Goal: Communication & Community: Answer question/provide support

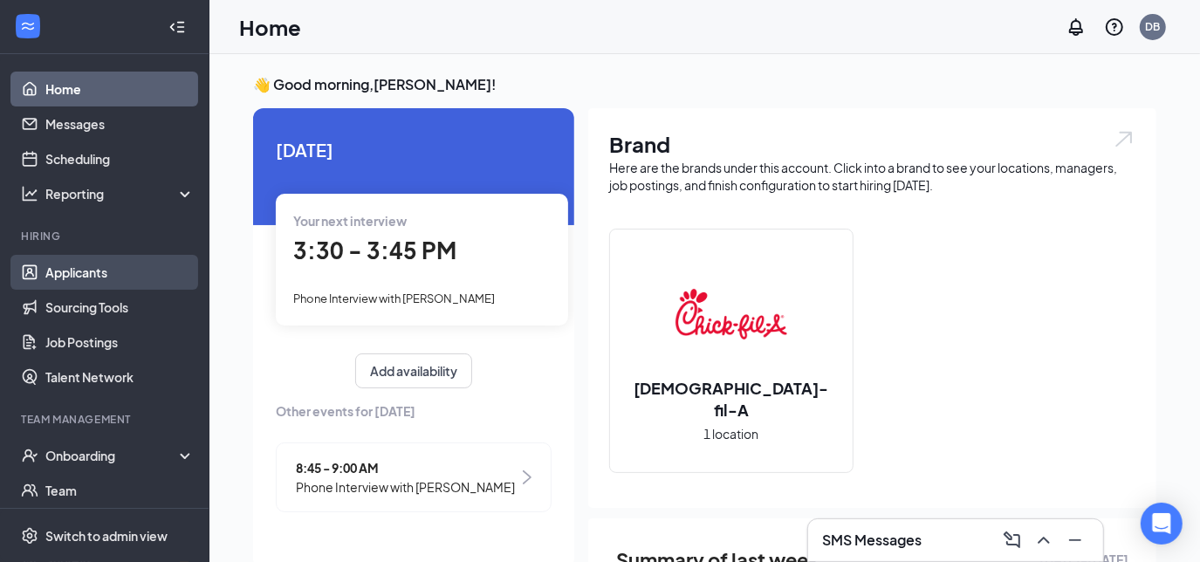
click at [87, 267] on link "Applicants" at bounding box center [119, 272] width 149 height 35
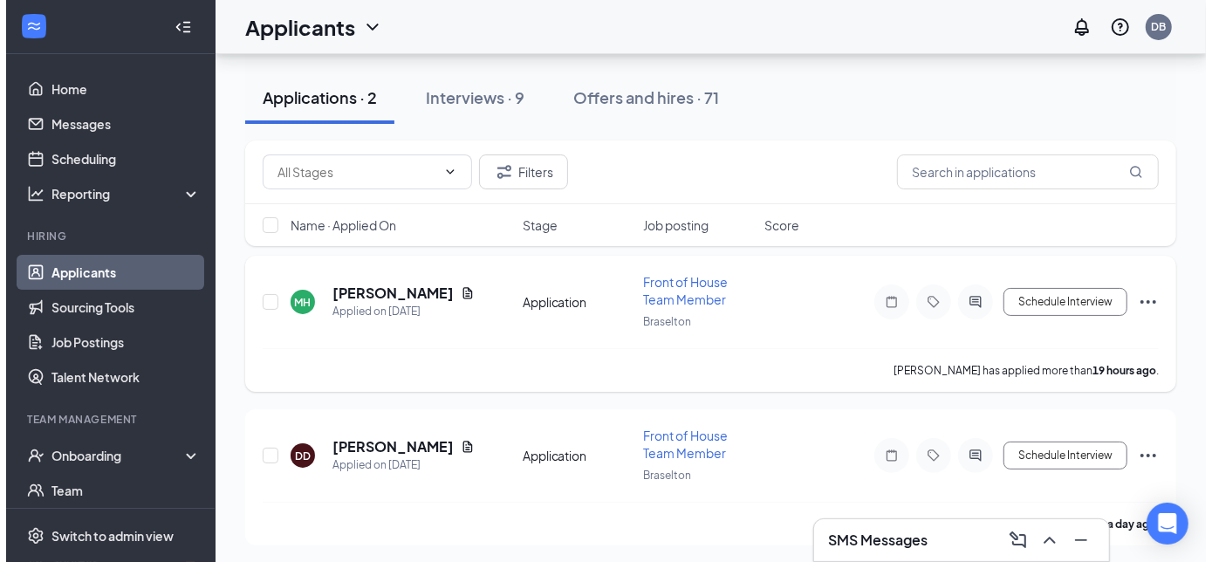
scroll to position [83, 0]
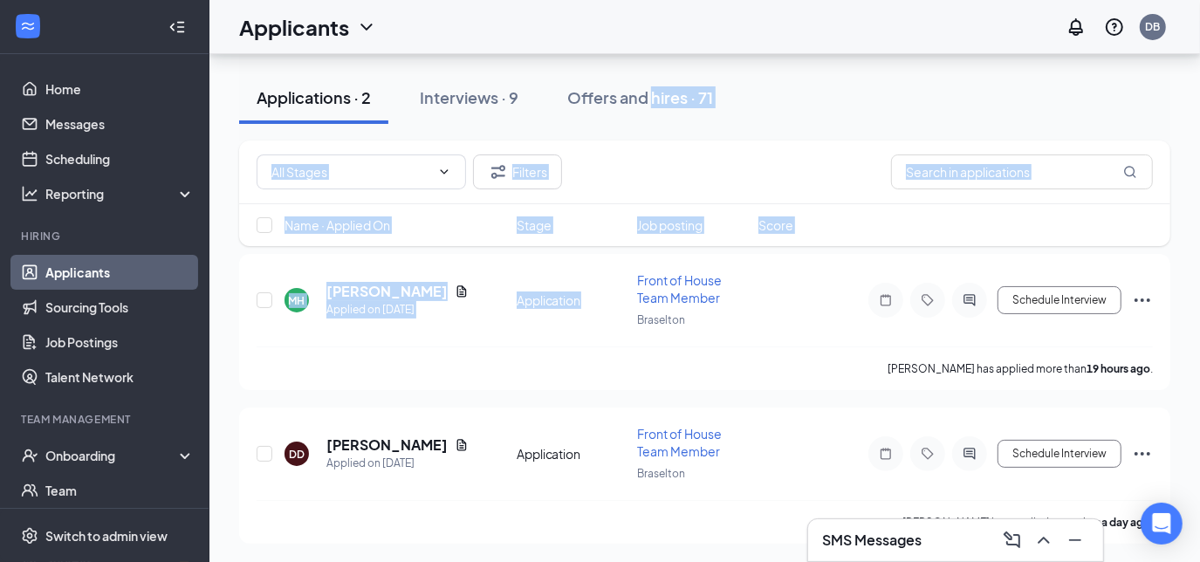
drag, startPoint x: 615, startPoint y: 279, endPoint x: 692, endPoint y: 173, distance: 131.8
click at [692, 173] on div "Filters Name · Applied On Stage Job posting Score [PERSON_NAME] [PERSON_NAME] A…" at bounding box center [704, 338] width 931 height 413
click at [477, 331] on div "[PERSON_NAME] [PERSON_NAME] Applied on [DATE] Application Front of House Team M…" at bounding box center [705, 308] width 896 height 75
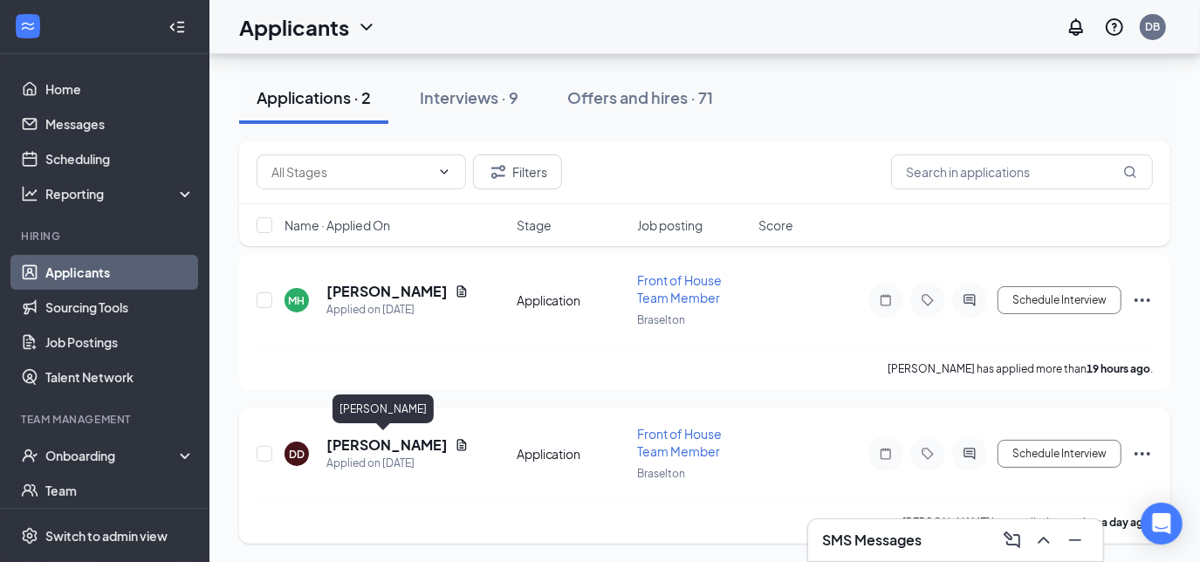
click at [367, 448] on h5 "[PERSON_NAME]" at bounding box center [386, 445] width 121 height 19
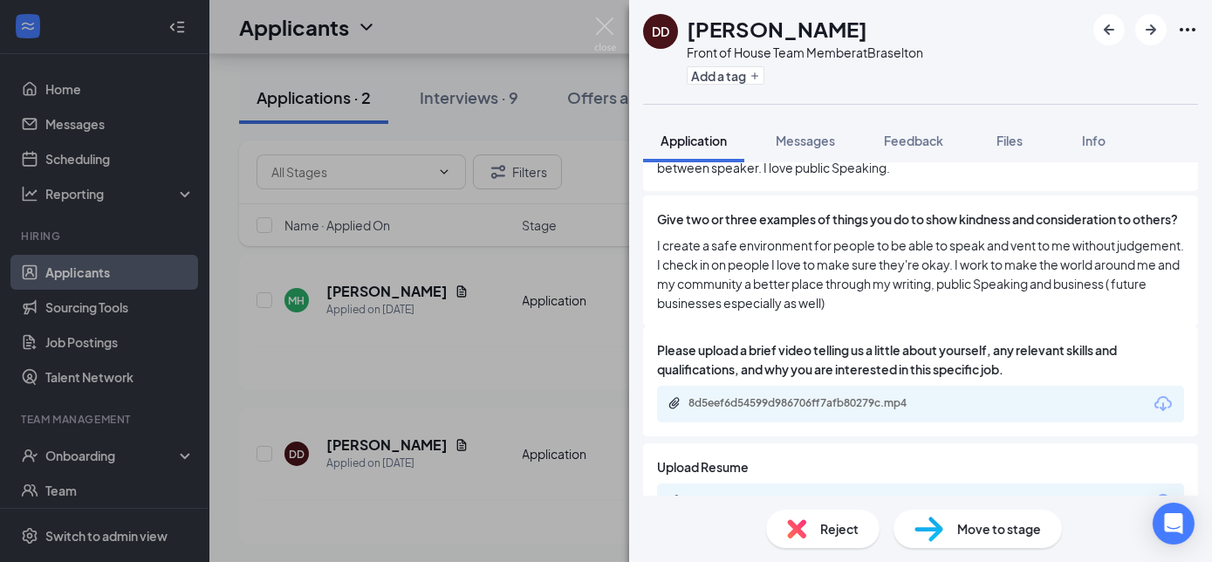
scroll to position [1687, 0]
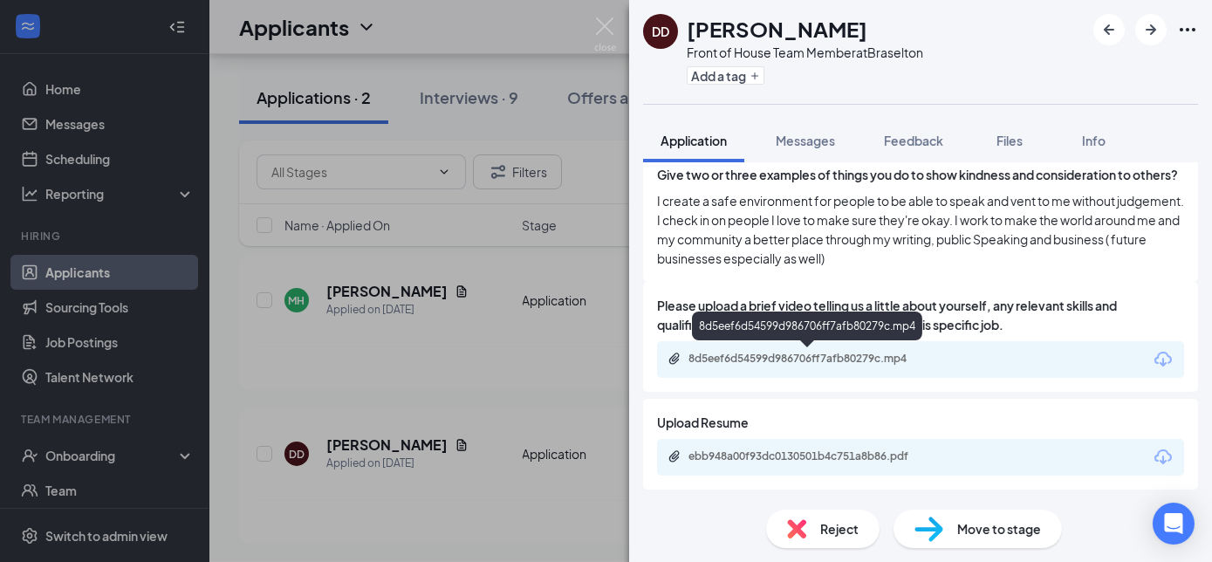
click at [858, 355] on div "8d5eef6d54599d986706ff7afb80279c.mp4" at bounding box center [811, 359] width 244 height 14
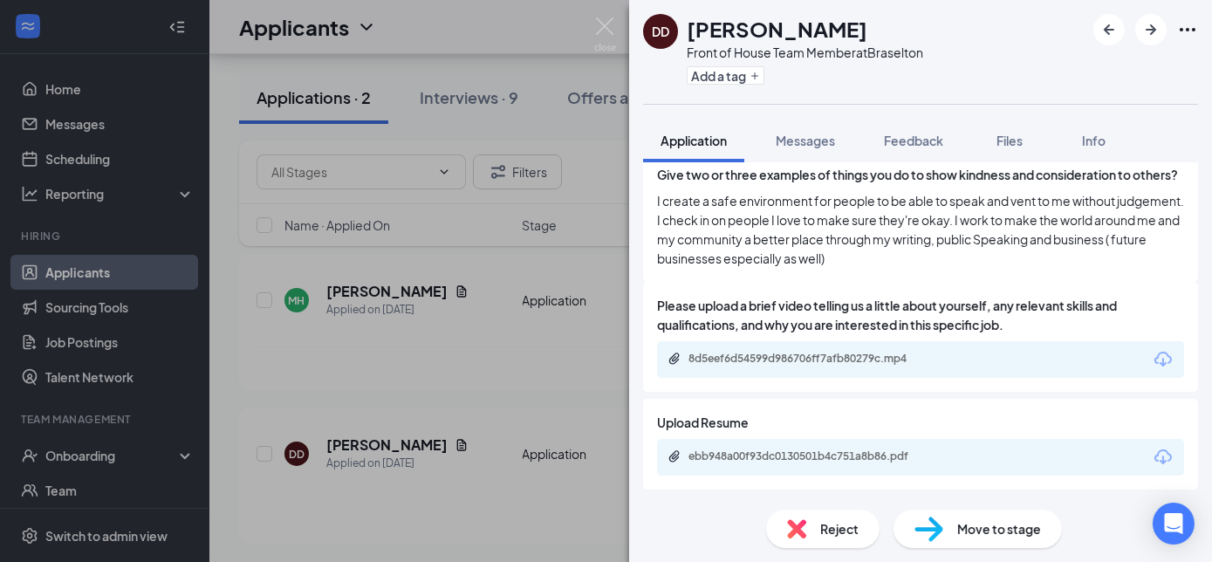
scroll to position [1680, 0]
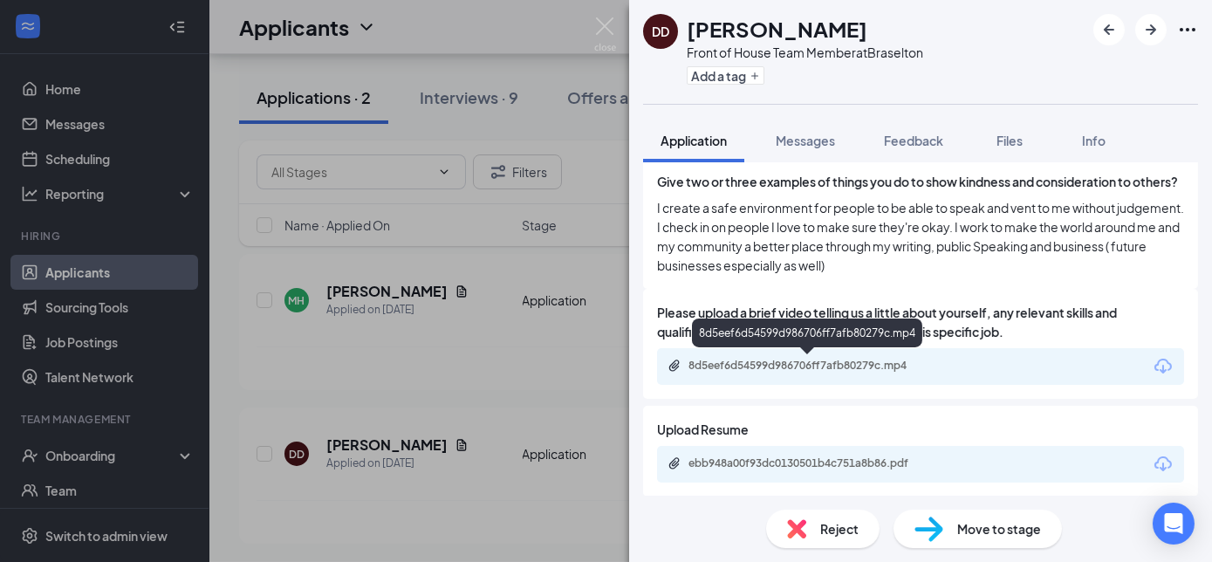
click at [924, 365] on div "8d5eef6d54599d986706ff7afb80279c.mp4" at bounding box center [811, 366] width 244 height 14
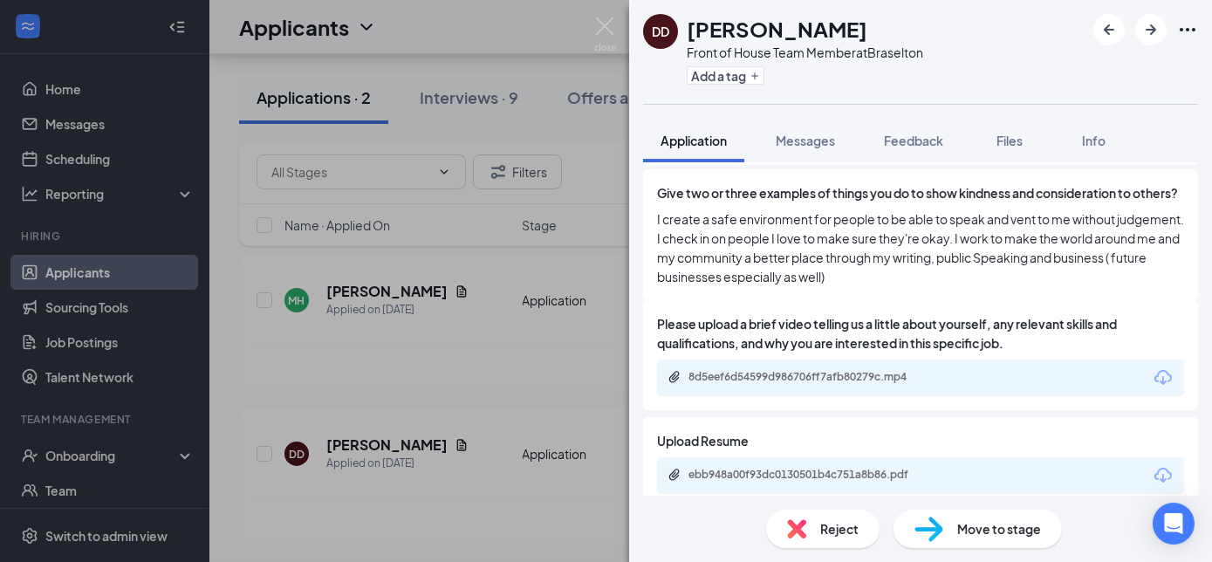
scroll to position [1687, 0]
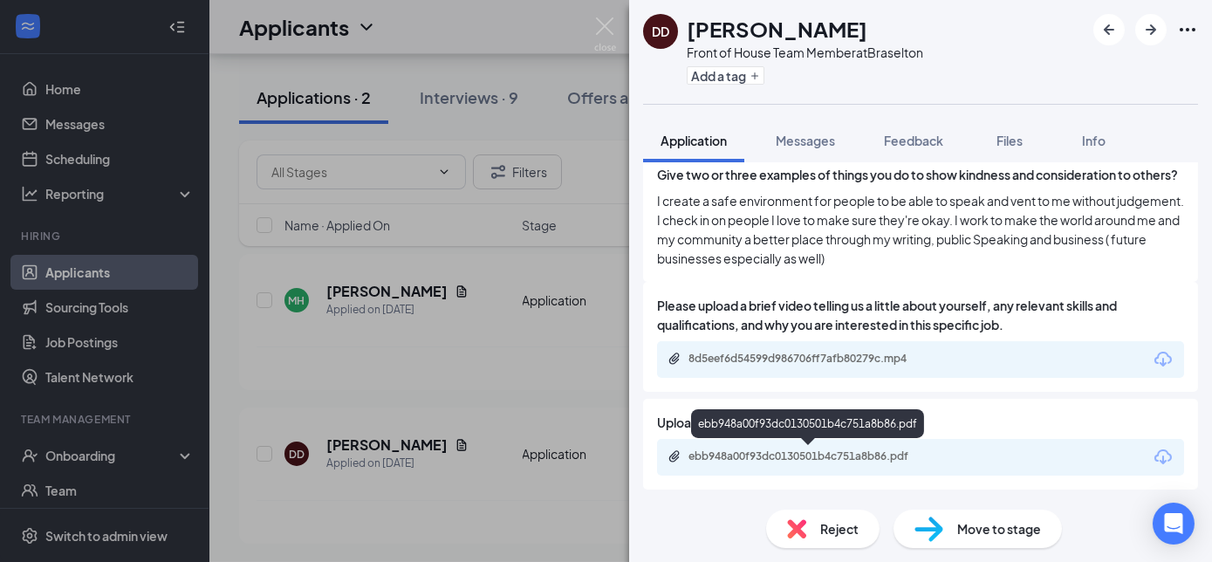
click at [819, 458] on div "ebb948a00f93dc0130501b4c751a8b86.pdf" at bounding box center [811, 457] width 244 height 14
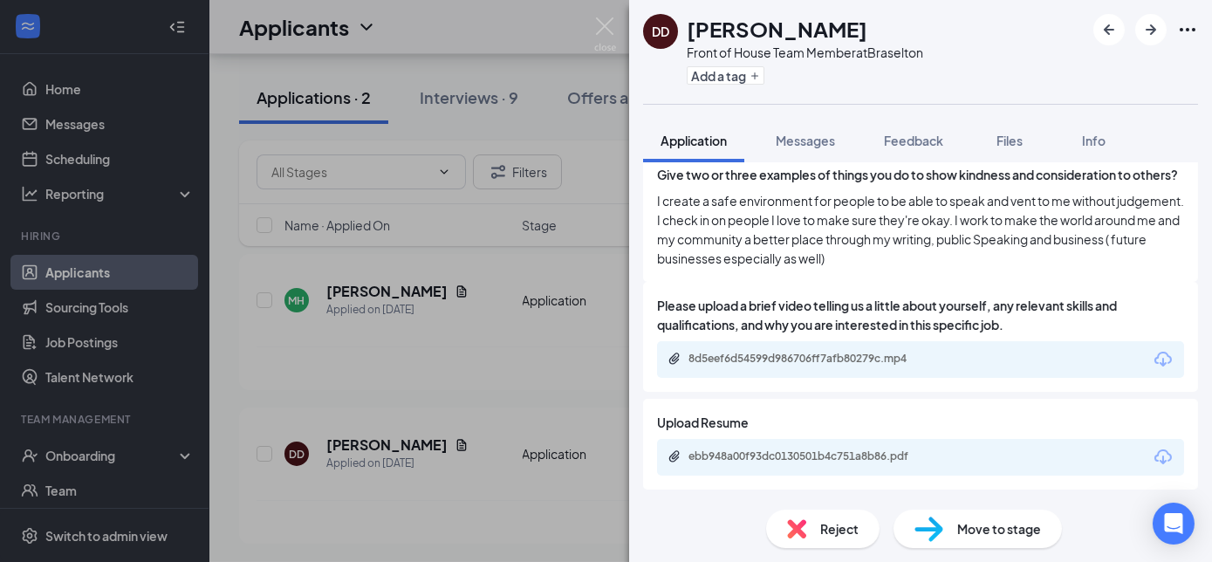
scroll to position [1680, 0]
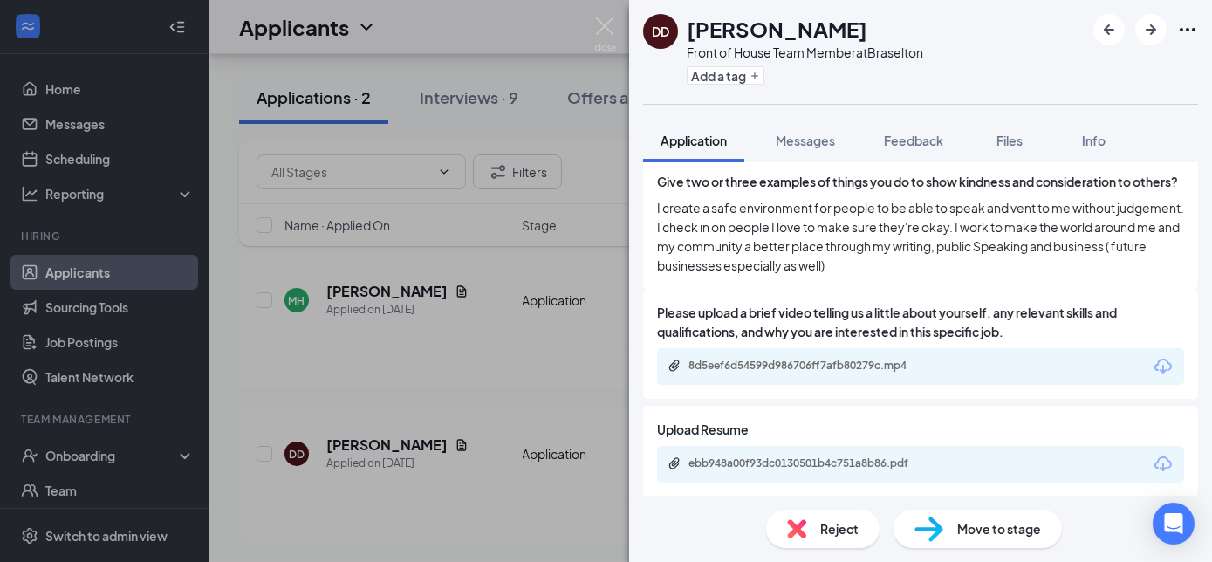
click at [965, 531] on span "Move to stage" at bounding box center [1000, 528] width 84 height 19
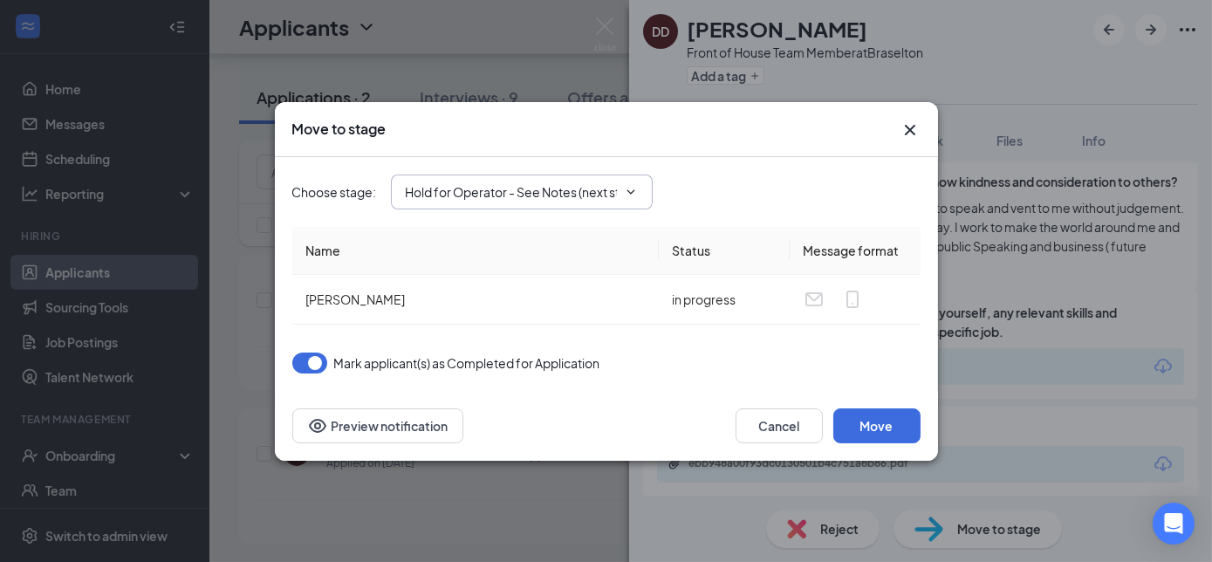
click at [591, 196] on input "Hold for Operator - See Notes (next stage)" at bounding box center [511, 191] width 211 height 19
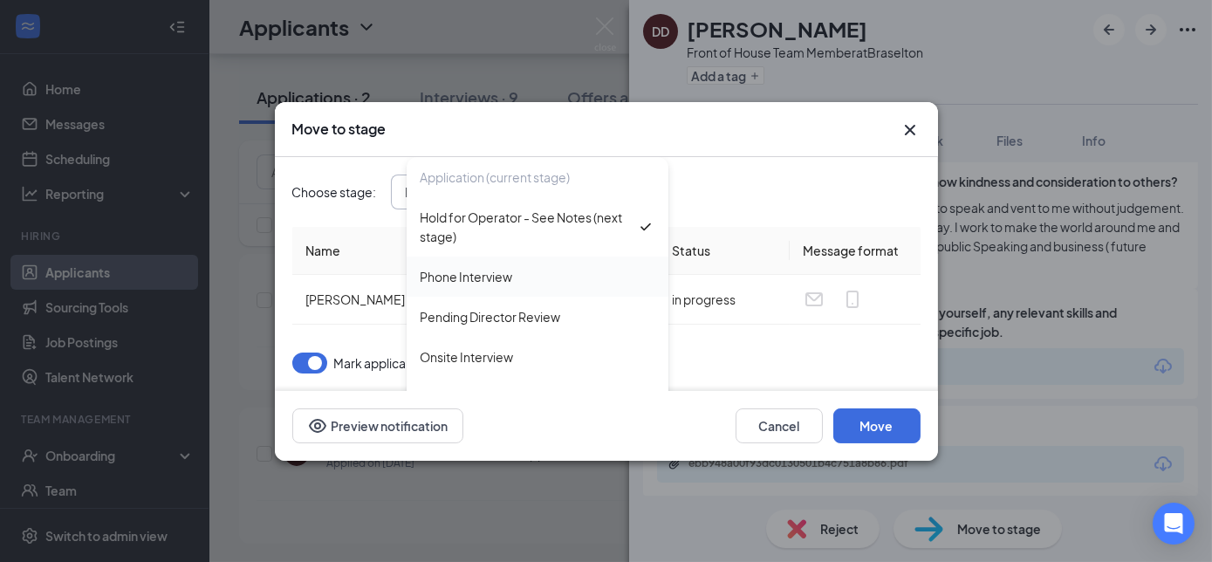
click at [465, 279] on div "Phone Interview" at bounding box center [467, 276] width 93 height 19
type input "Phone Interview"
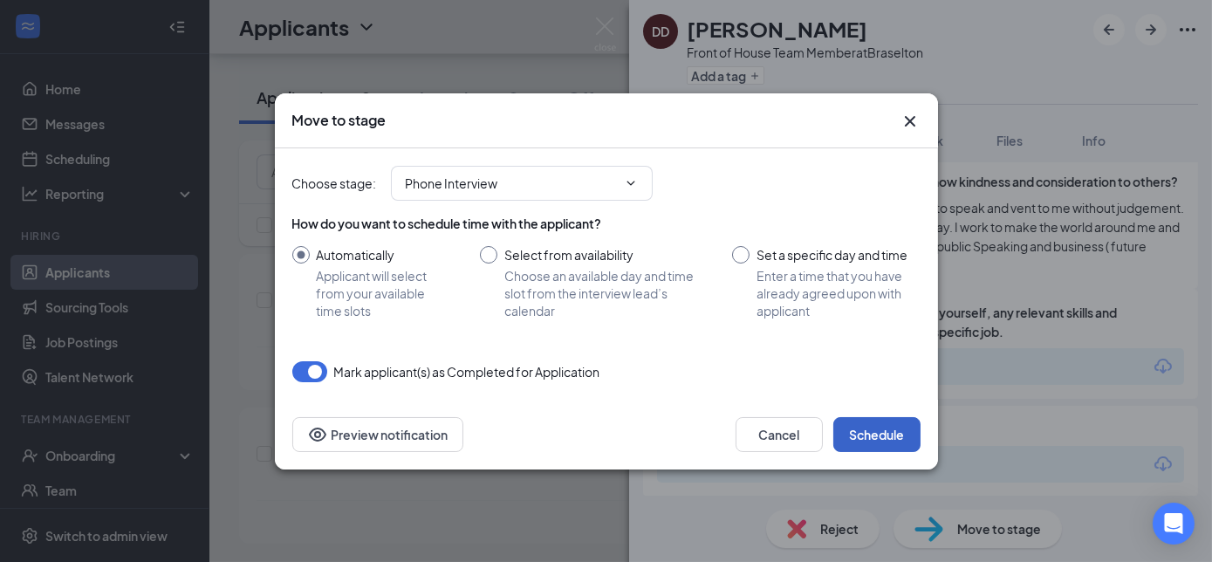
click at [884, 436] on button "Schedule" at bounding box center [877, 434] width 87 height 35
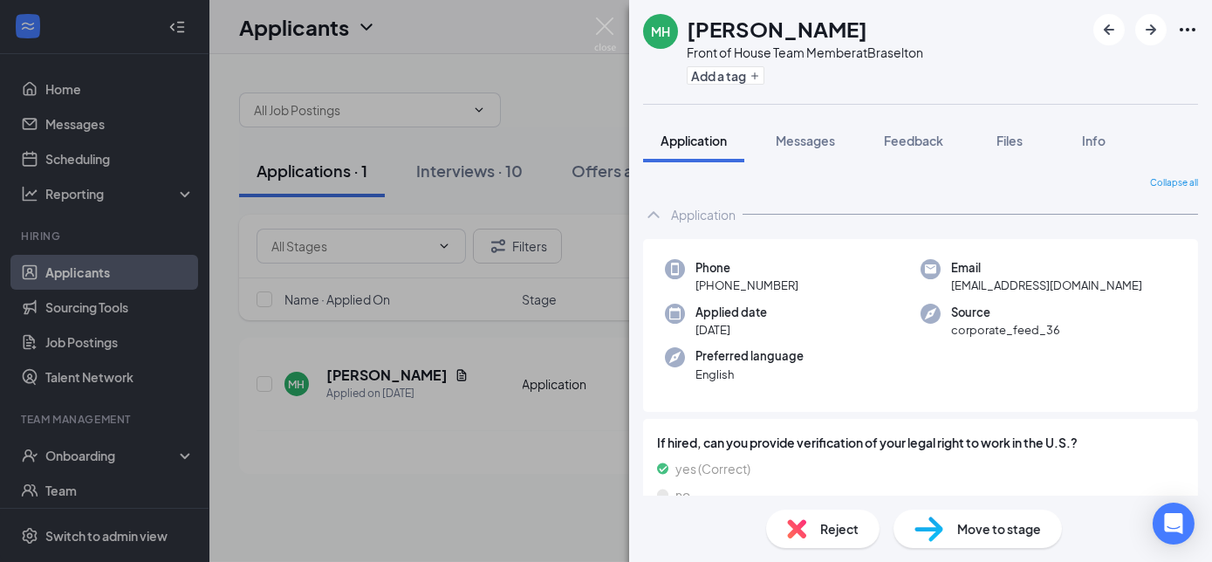
click at [359, 370] on div "[PERSON_NAME] [PERSON_NAME] Front of House Team Member at [GEOGRAPHIC_DATA] Add…" at bounding box center [606, 281] width 1212 height 562
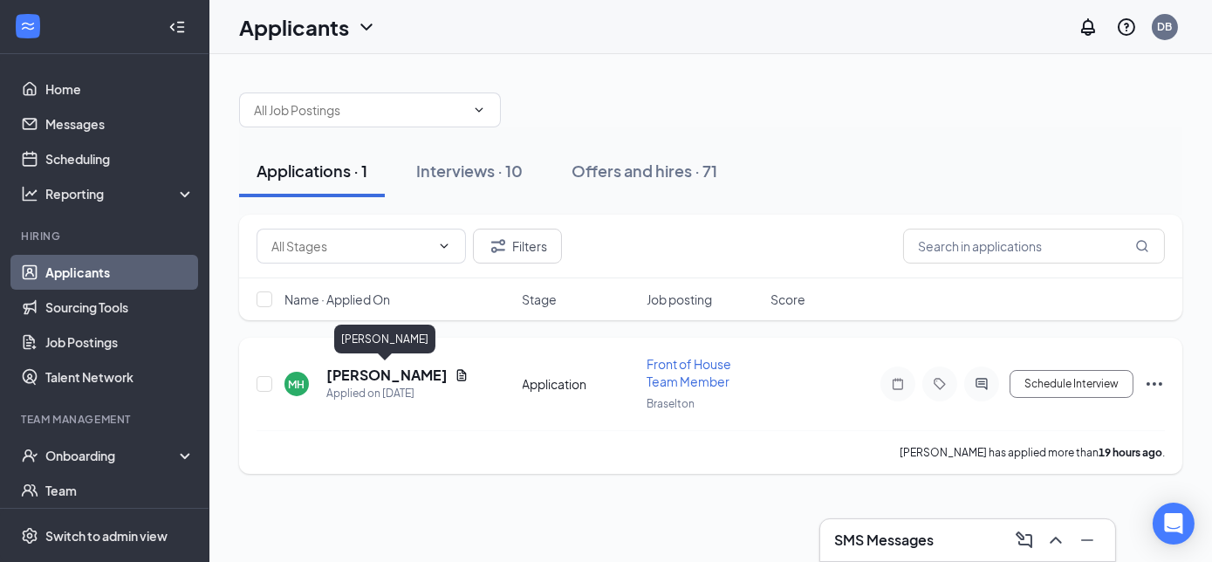
click at [370, 377] on h5 "[PERSON_NAME]" at bounding box center [386, 375] width 121 height 19
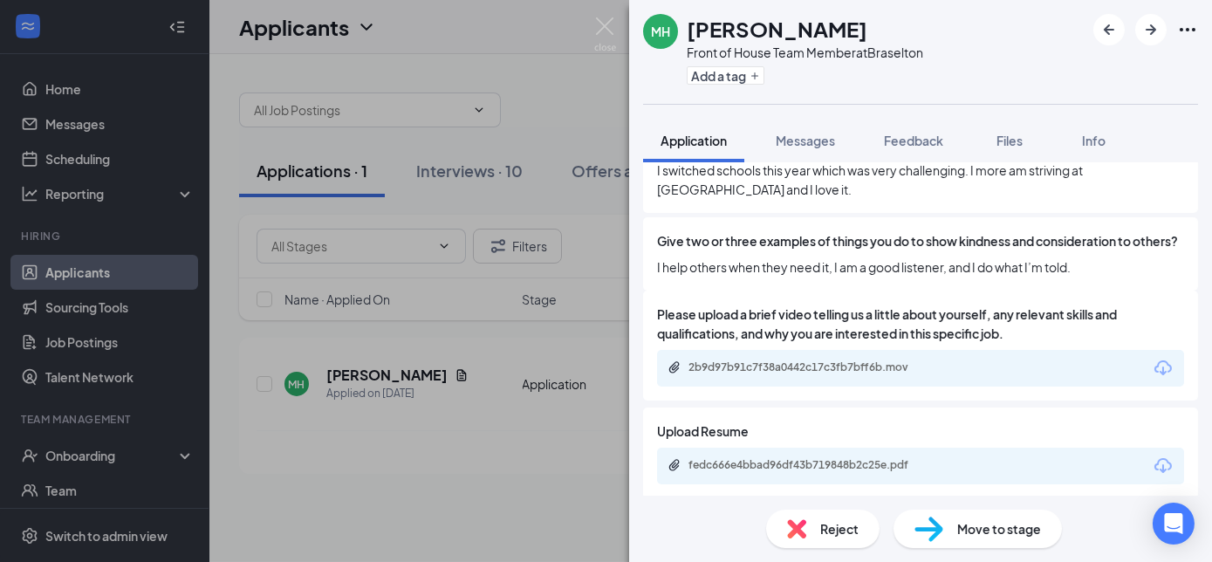
scroll to position [1591, 0]
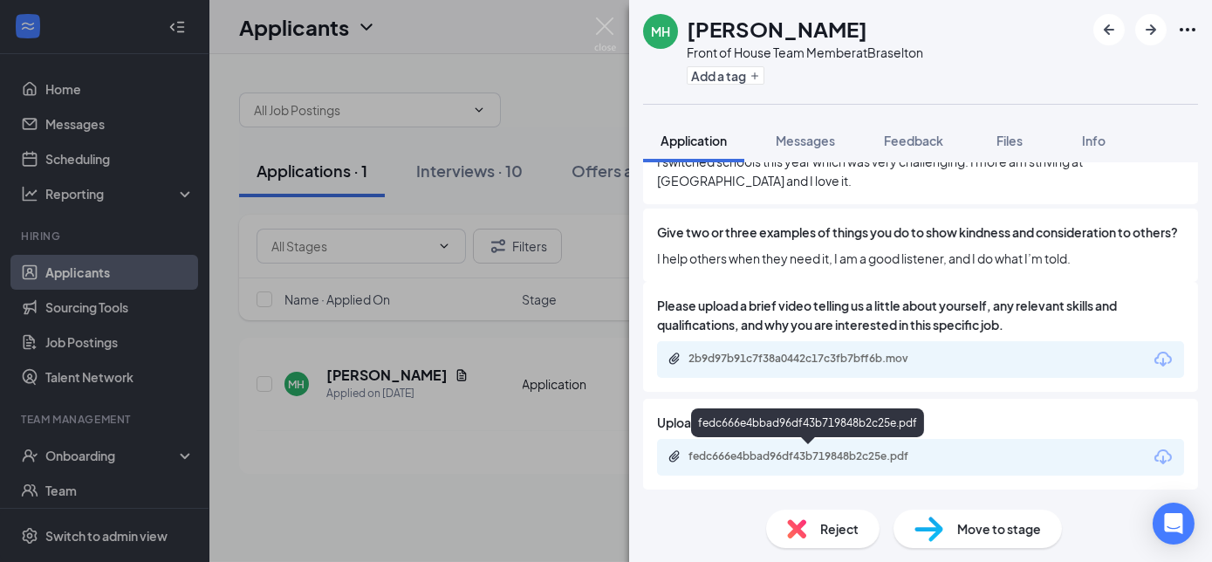
click at [848, 455] on div "fedc666e4bbad96df43b719848b2c25e.pdf" at bounding box center [811, 457] width 244 height 14
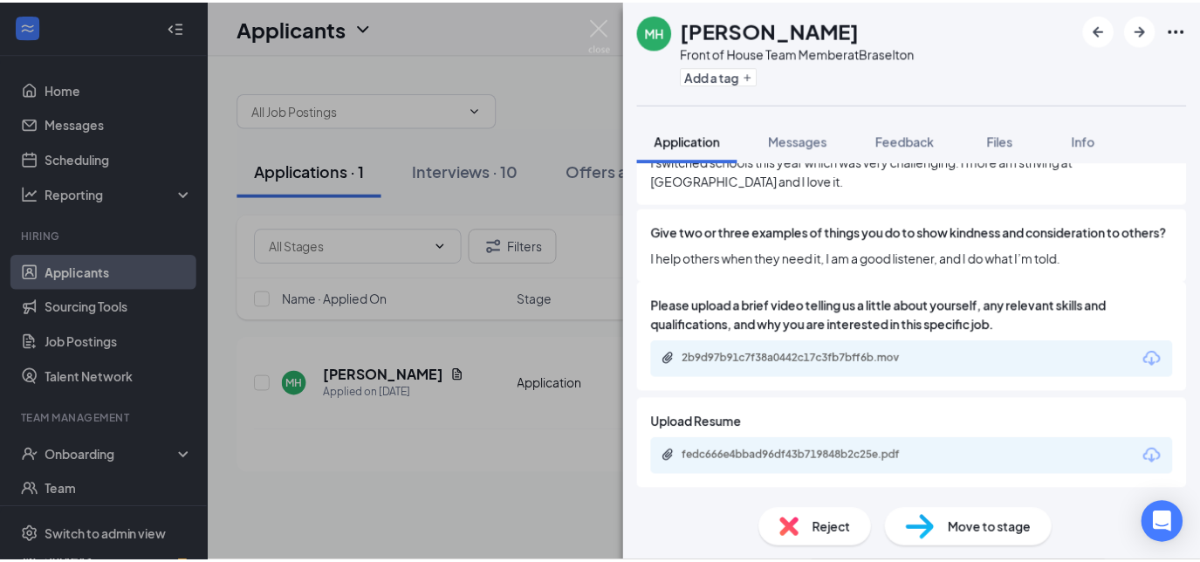
scroll to position [1585, 0]
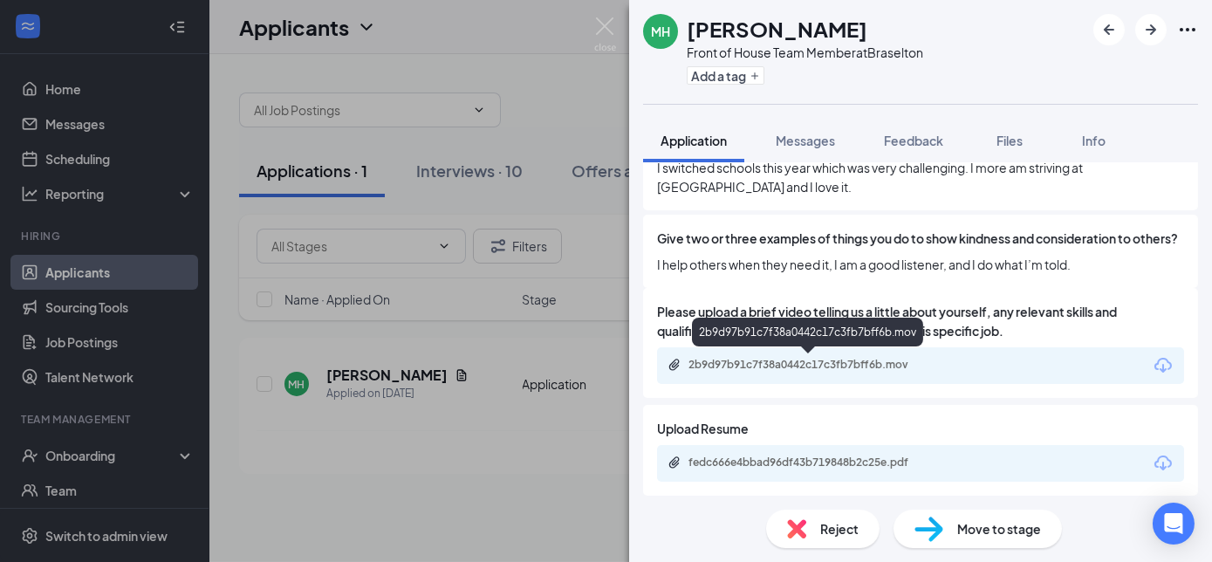
click at [815, 365] on div "2b9d97b91c7f38a0442c17c3fb7bff6b.mov" at bounding box center [811, 365] width 244 height 14
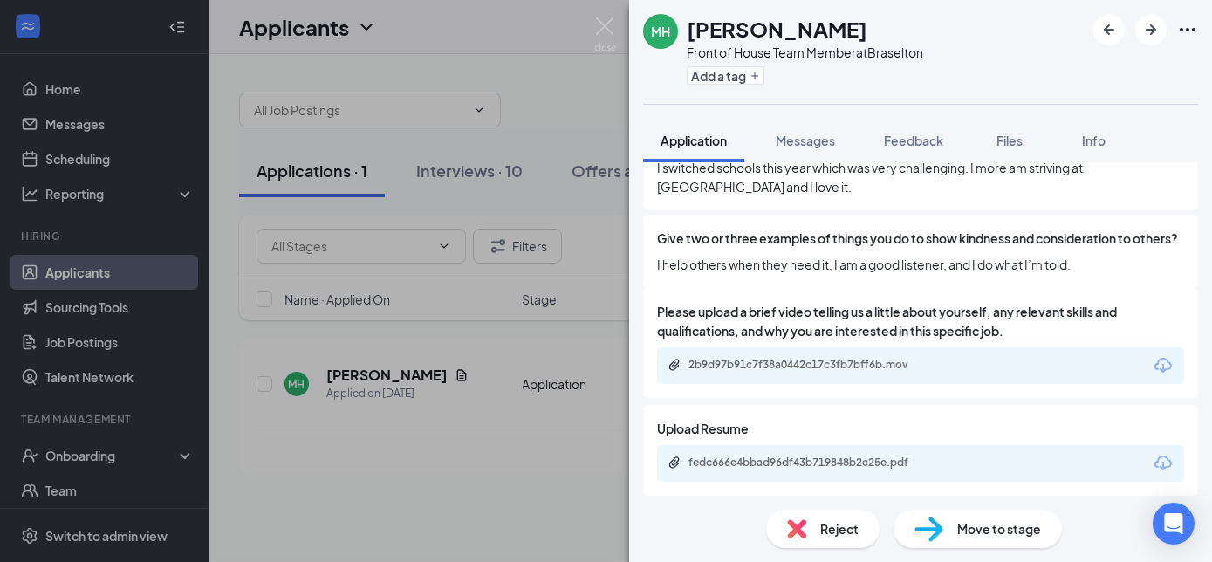
click at [963, 525] on span "Move to stage" at bounding box center [1000, 528] width 84 height 19
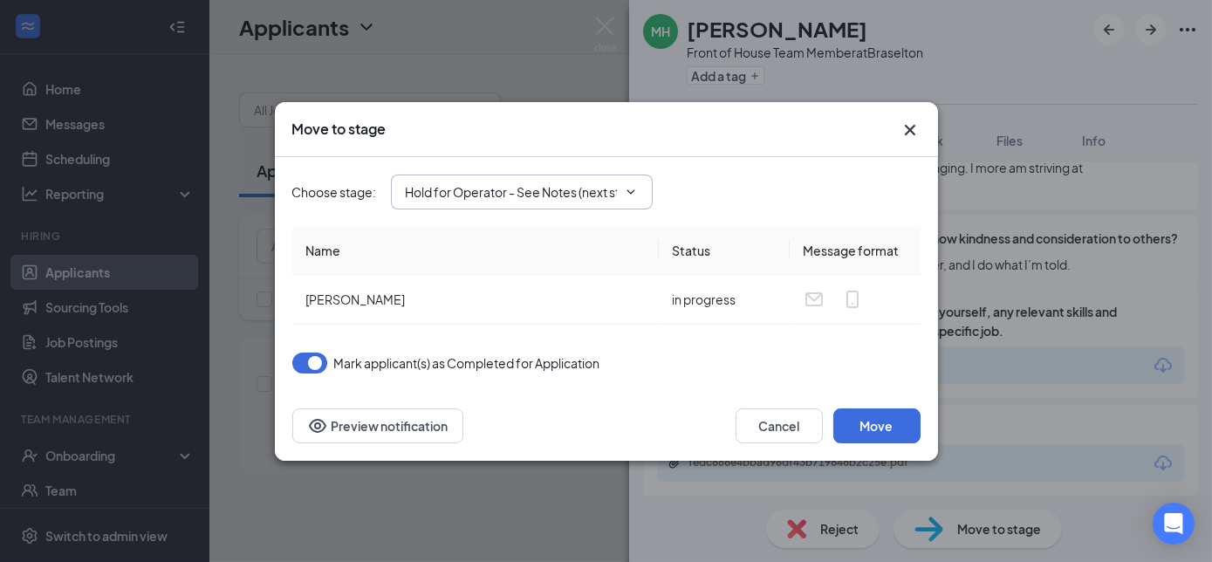
click at [538, 195] on input "Hold for Operator - See Notes (next stage)" at bounding box center [511, 191] width 211 height 19
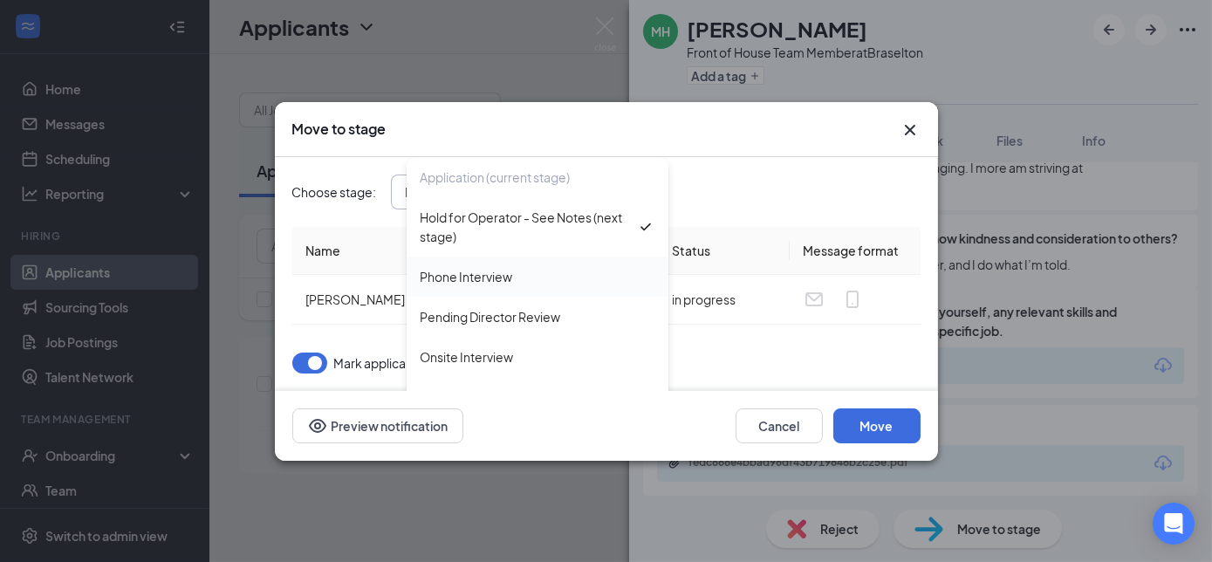
click at [484, 269] on div "Phone Interview" at bounding box center [467, 276] width 93 height 19
type input "Phone Interview"
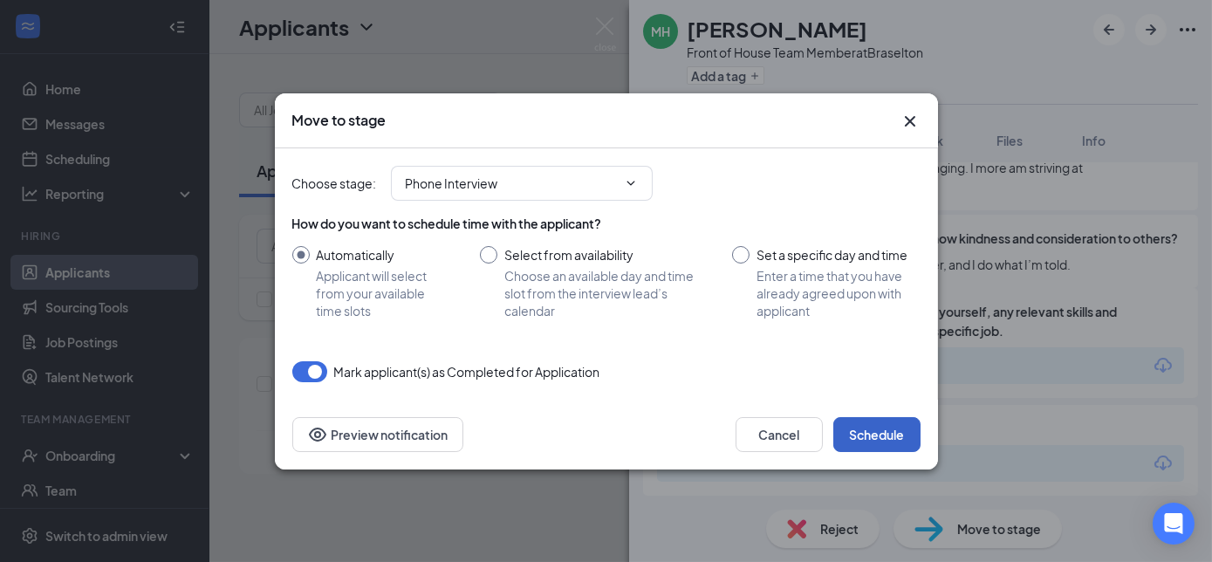
click at [869, 438] on button "Schedule" at bounding box center [877, 434] width 87 height 35
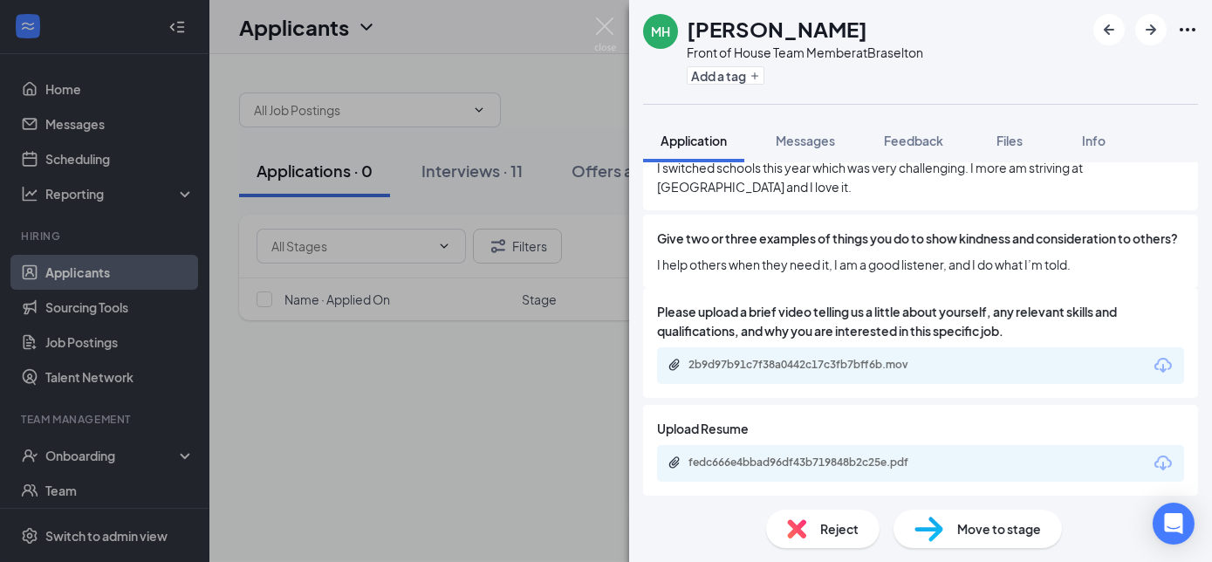
click at [484, 167] on div "[PERSON_NAME] [PERSON_NAME] Front of House Team Member at [GEOGRAPHIC_DATA] Add…" at bounding box center [606, 281] width 1212 height 562
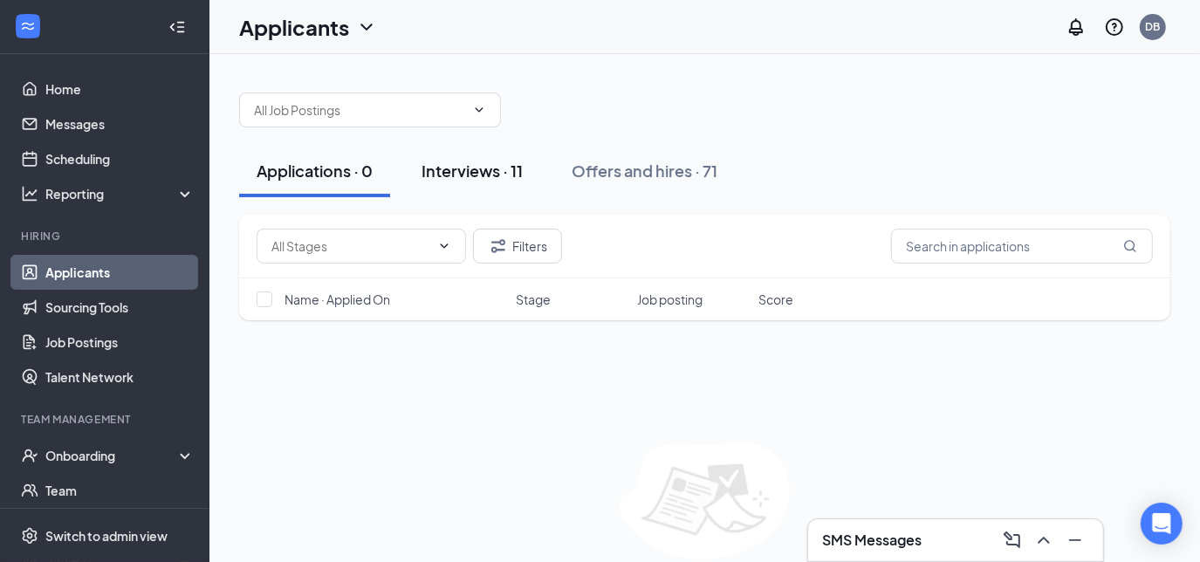
click at [468, 170] on div "Interviews · 11" at bounding box center [472, 171] width 101 height 22
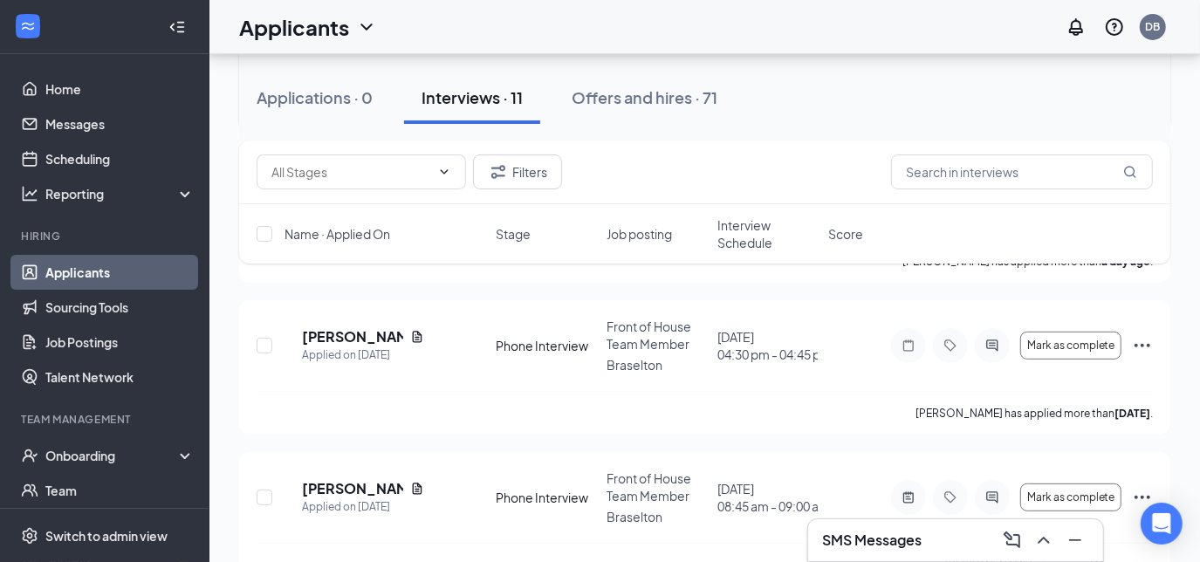
scroll to position [359, 0]
click at [756, 246] on span "Interview Schedule" at bounding box center [768, 233] width 100 height 35
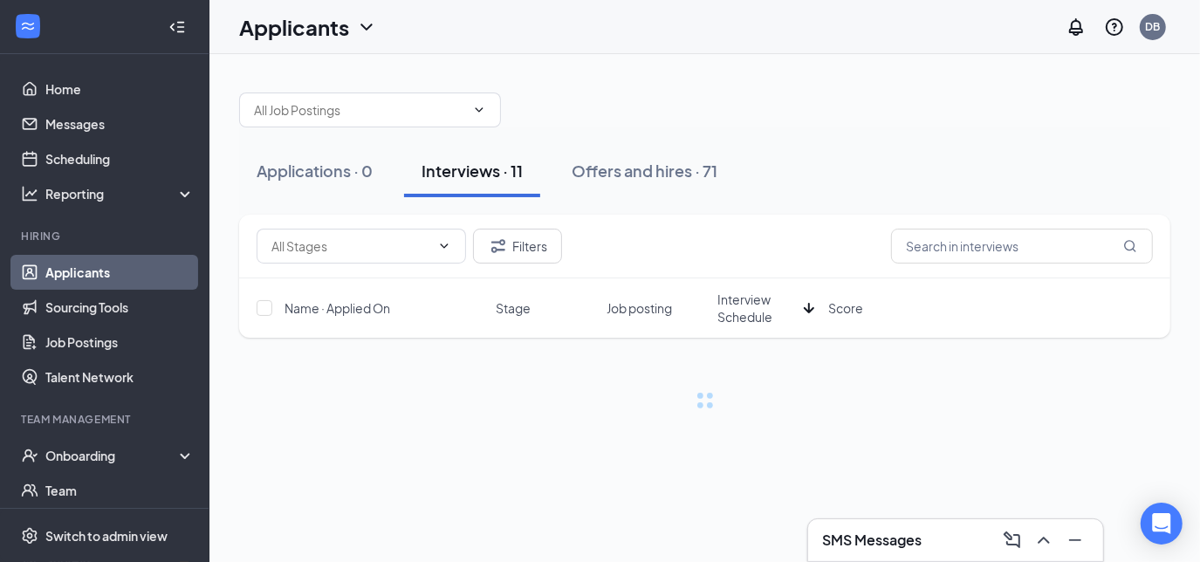
scroll to position [0, 0]
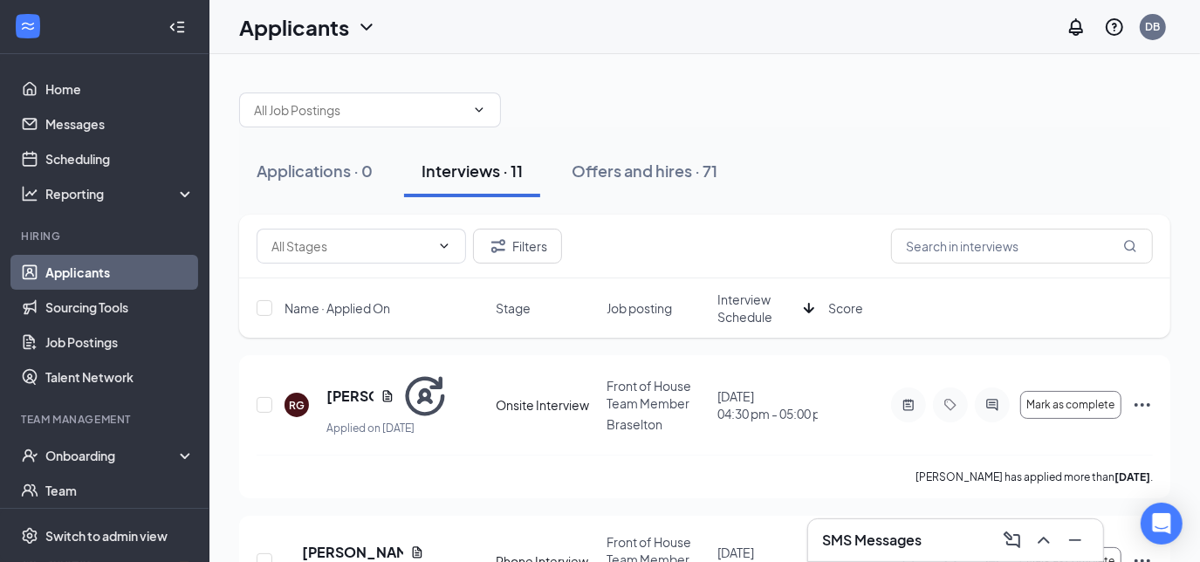
click at [518, 308] on span "Stage" at bounding box center [513, 307] width 35 height 17
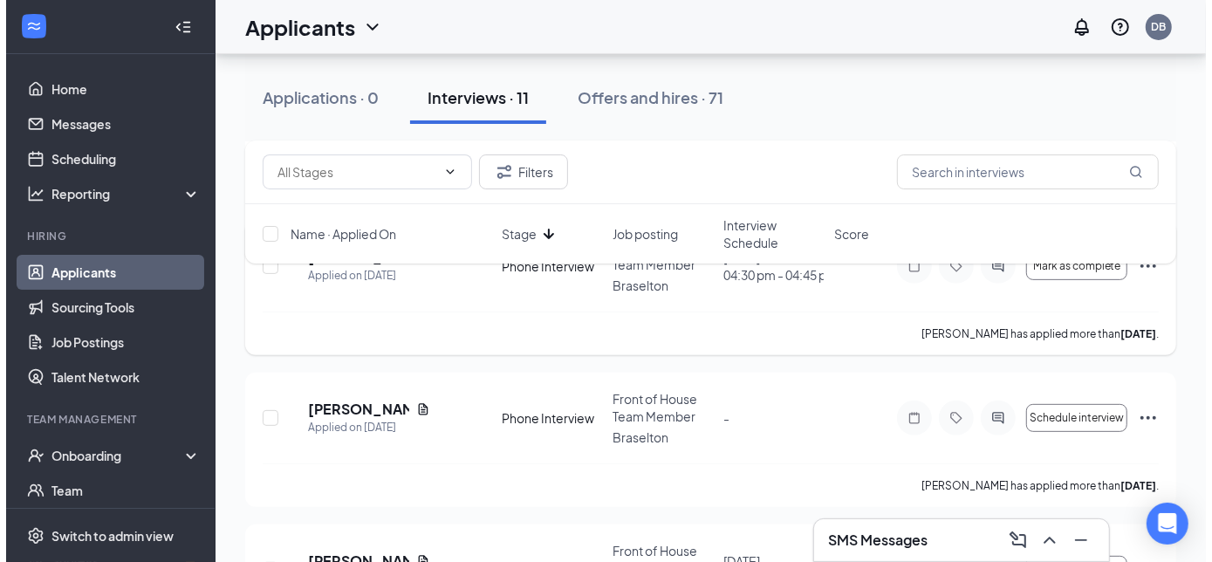
scroll to position [288, 0]
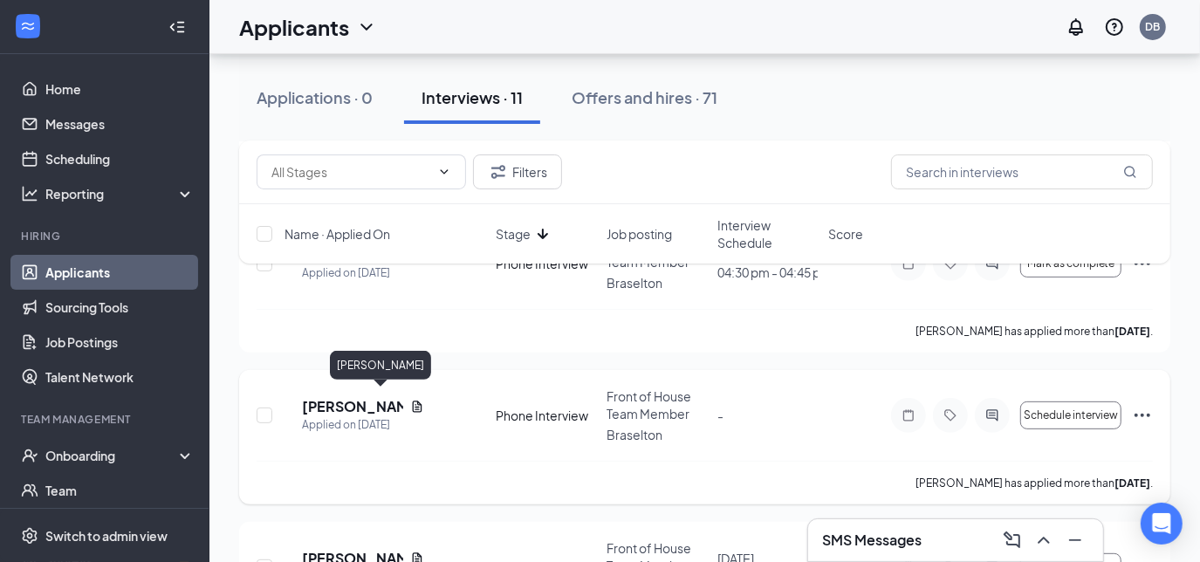
click at [340, 402] on h5 "[PERSON_NAME]" at bounding box center [352, 406] width 101 height 19
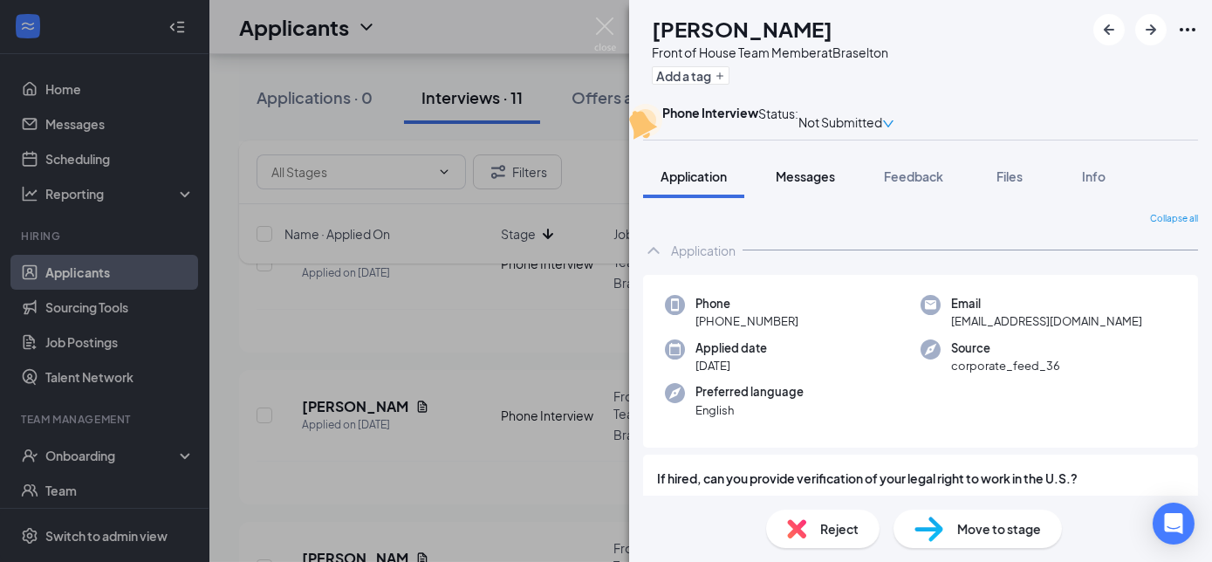
click at [819, 184] on span "Messages" at bounding box center [805, 176] width 59 height 16
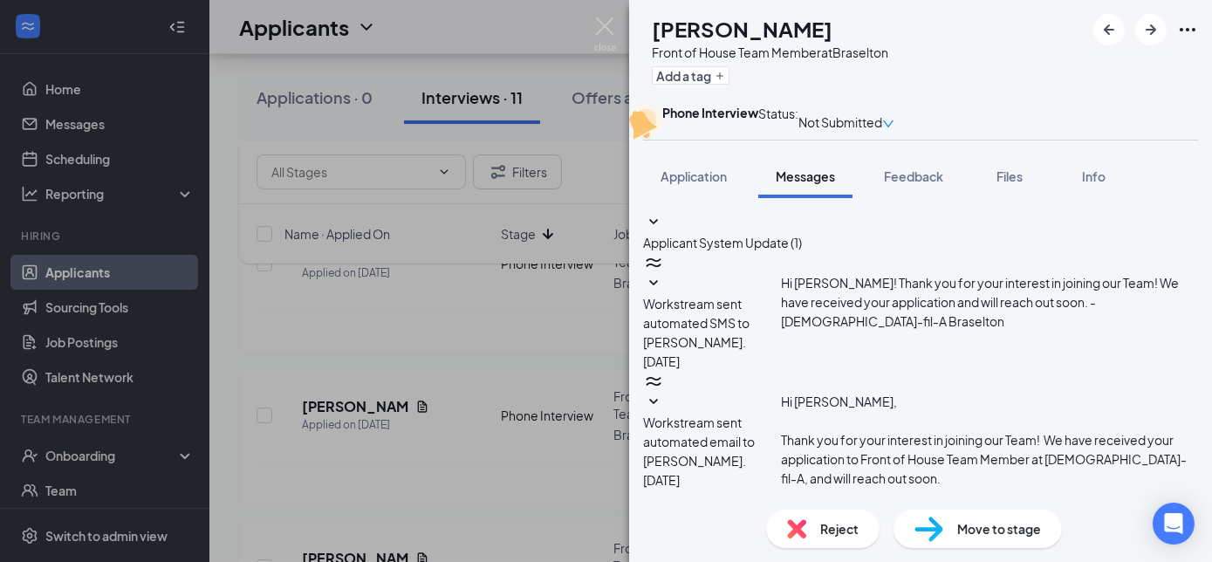
scroll to position [338, 0]
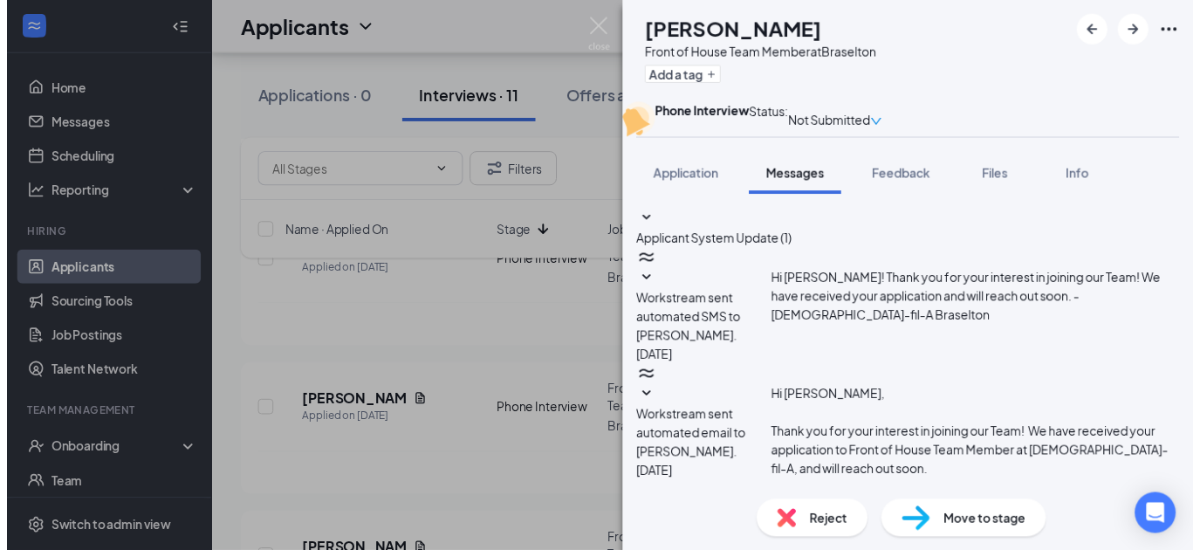
scroll to position [330, 0]
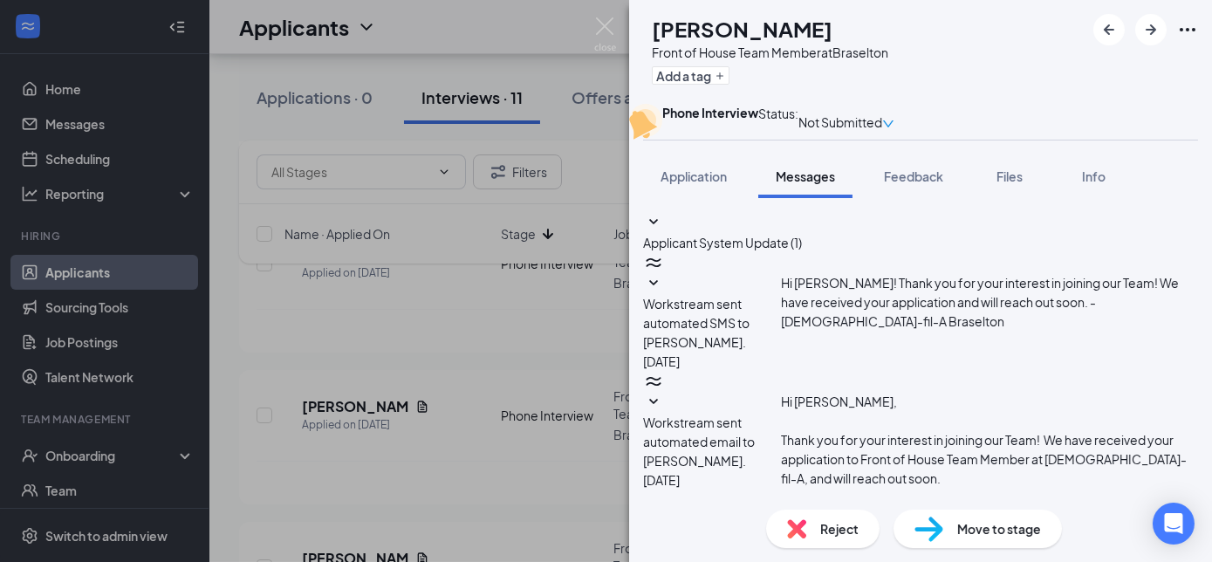
click at [811, 531] on div "Reject" at bounding box center [822, 529] width 113 height 38
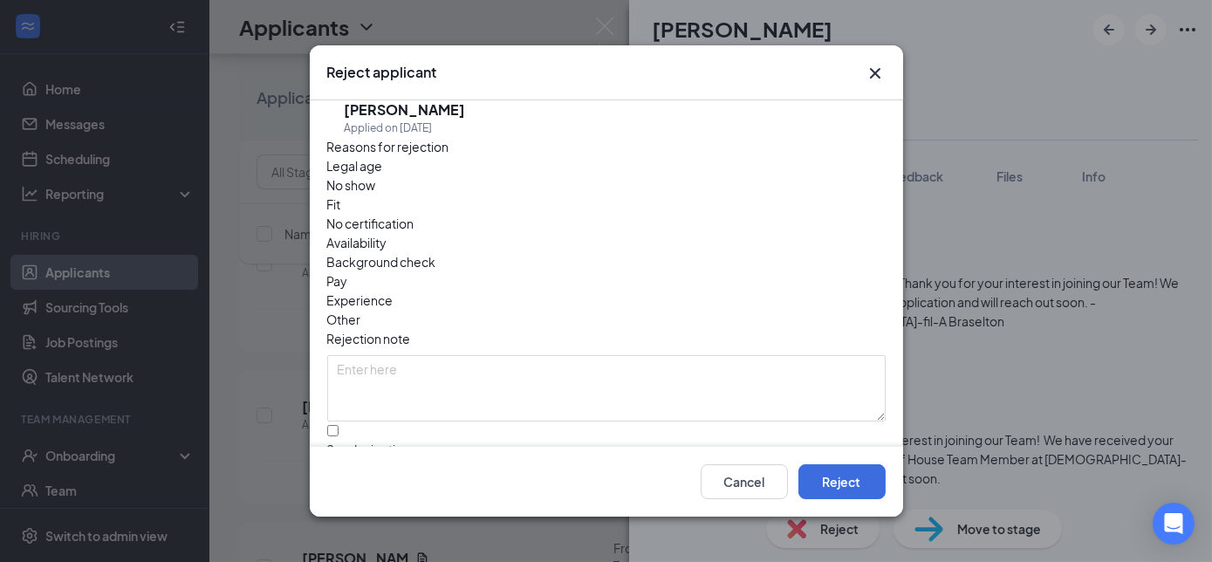
click at [376, 195] on span "No show" at bounding box center [351, 184] width 49 height 19
click at [849, 489] on button "Reject" at bounding box center [842, 481] width 87 height 35
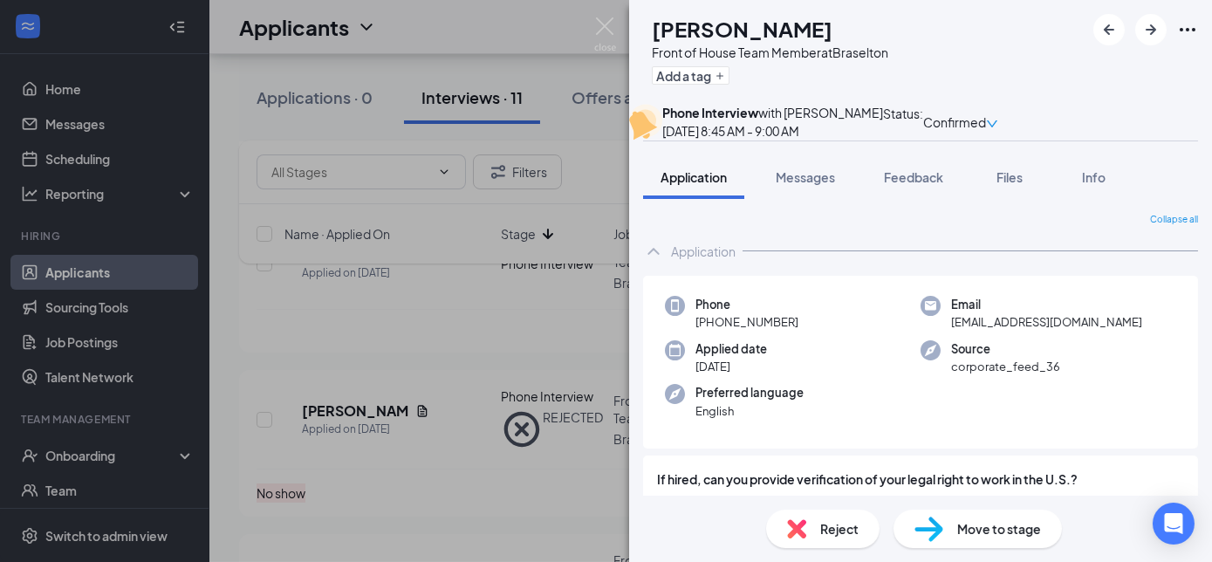
click at [442, 468] on div "PT [PERSON_NAME] Front of House Team Member at [GEOGRAPHIC_DATA] Add a tag Phon…" at bounding box center [606, 281] width 1212 height 562
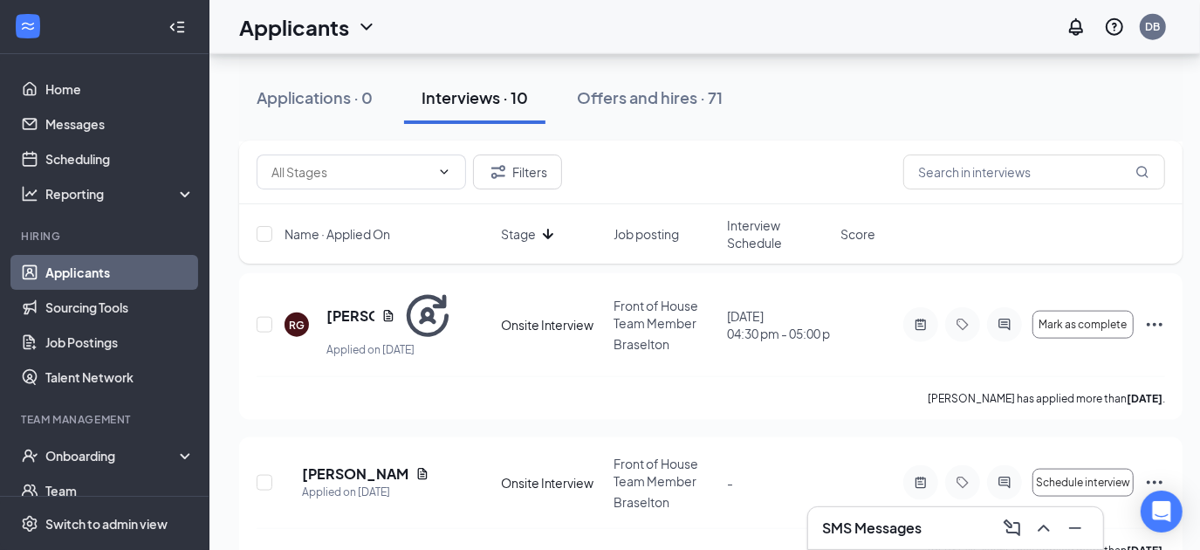
scroll to position [1298, 0]
click at [503, 374] on div "[PERSON_NAME] has applied more than [DATE] ." at bounding box center [711, 396] width 909 height 44
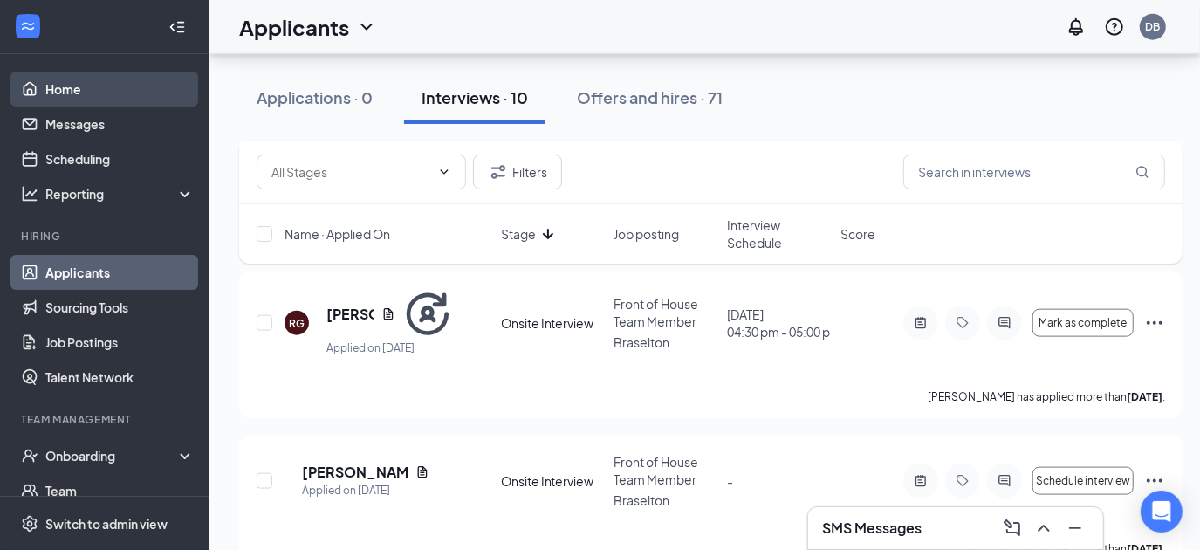
click at [56, 72] on link "Home" at bounding box center [119, 89] width 149 height 35
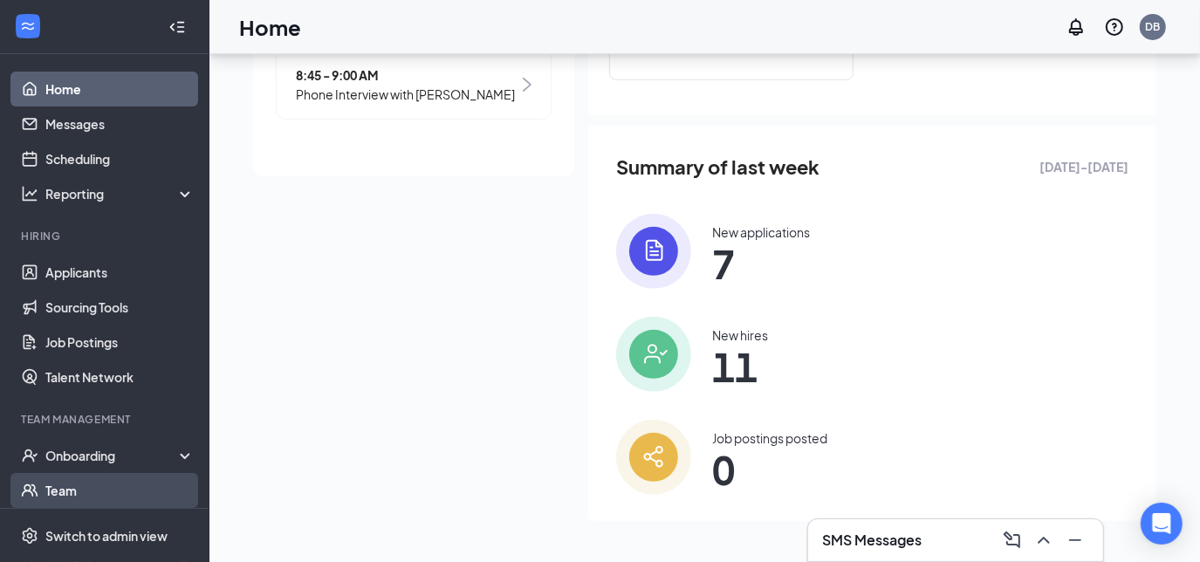
scroll to position [77, 0]
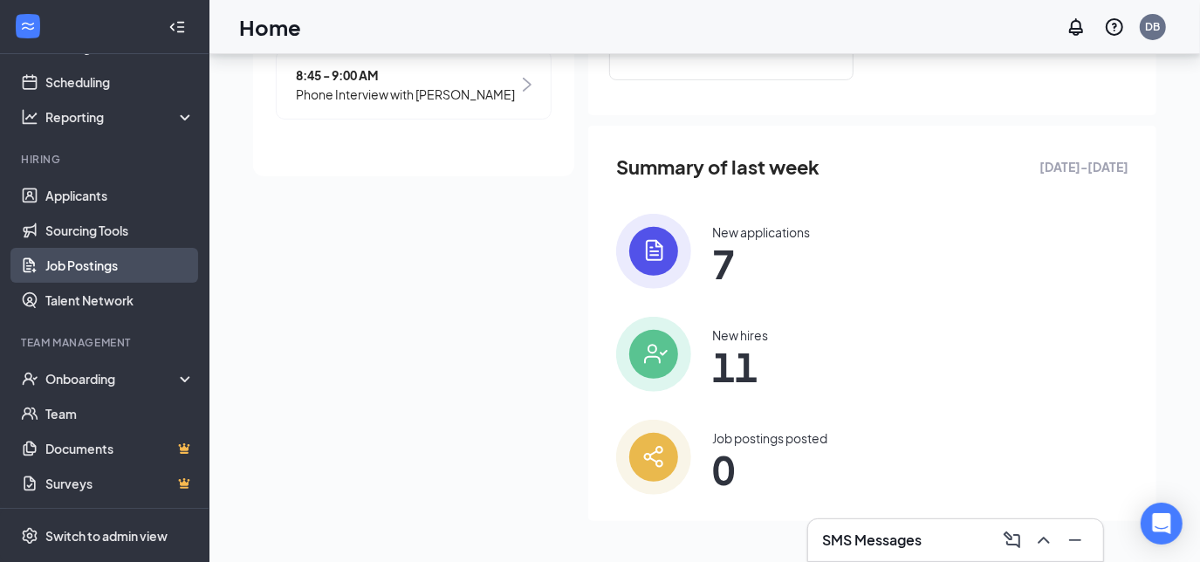
click at [119, 264] on link "Job Postings" at bounding box center [119, 265] width 149 height 35
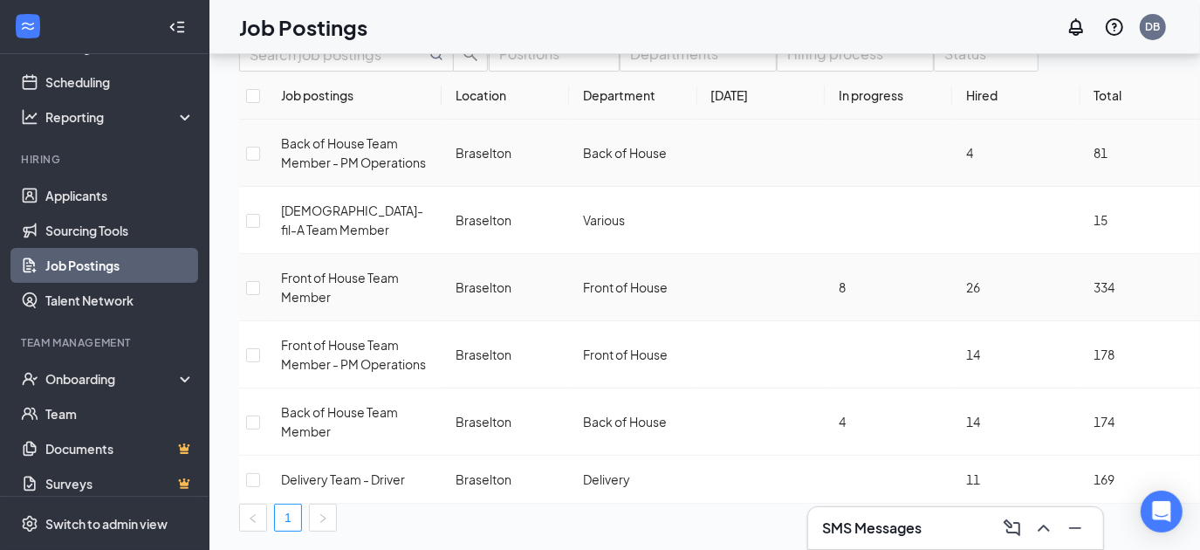
scroll to position [93, 0]
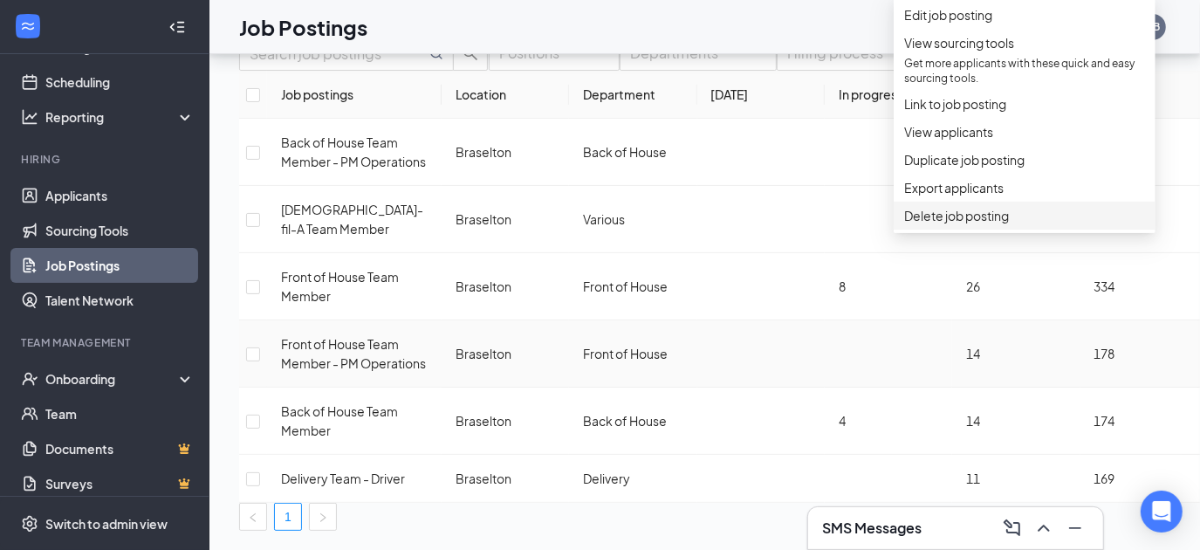
click at [974, 223] on span "Delete job posting" at bounding box center [956, 216] width 105 height 16
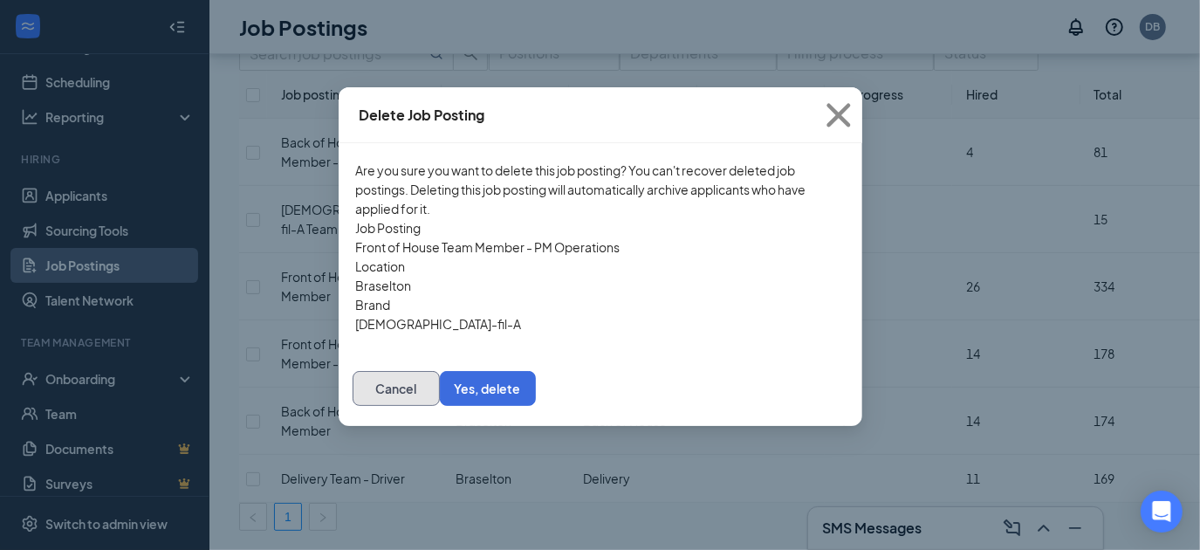
click at [440, 384] on button "Cancel" at bounding box center [396, 388] width 87 height 35
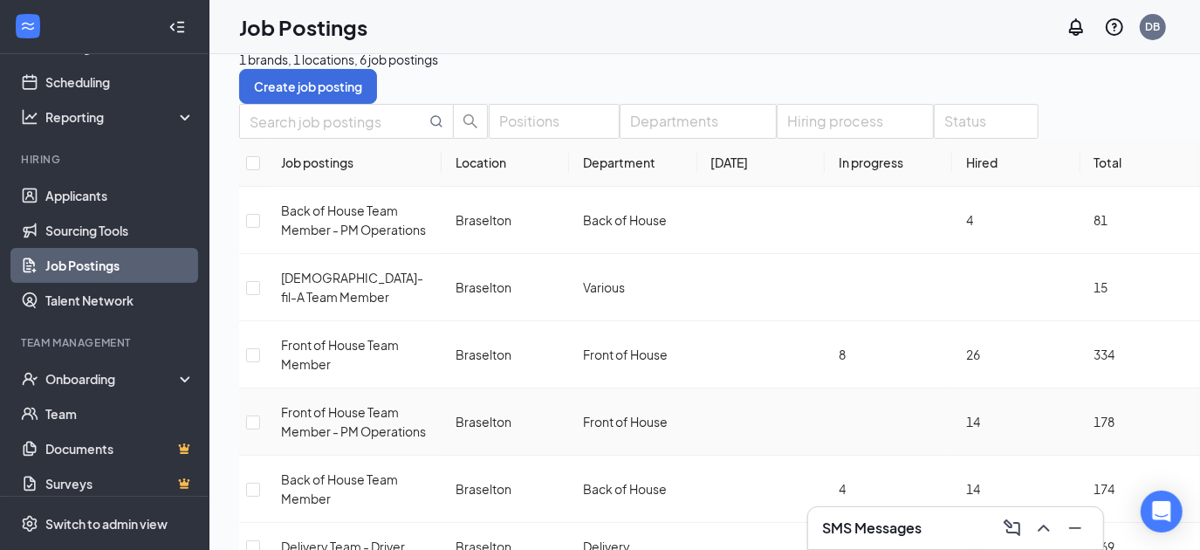
scroll to position [28, 0]
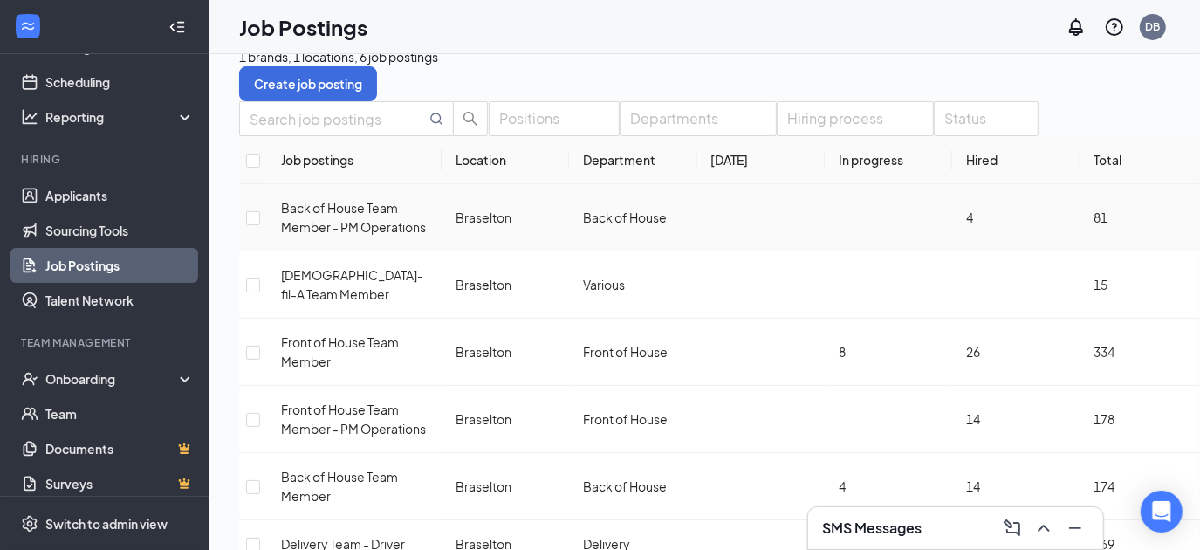
click at [397, 235] on span "Back of House Team Member - PM Operations" at bounding box center [353, 217] width 145 height 35
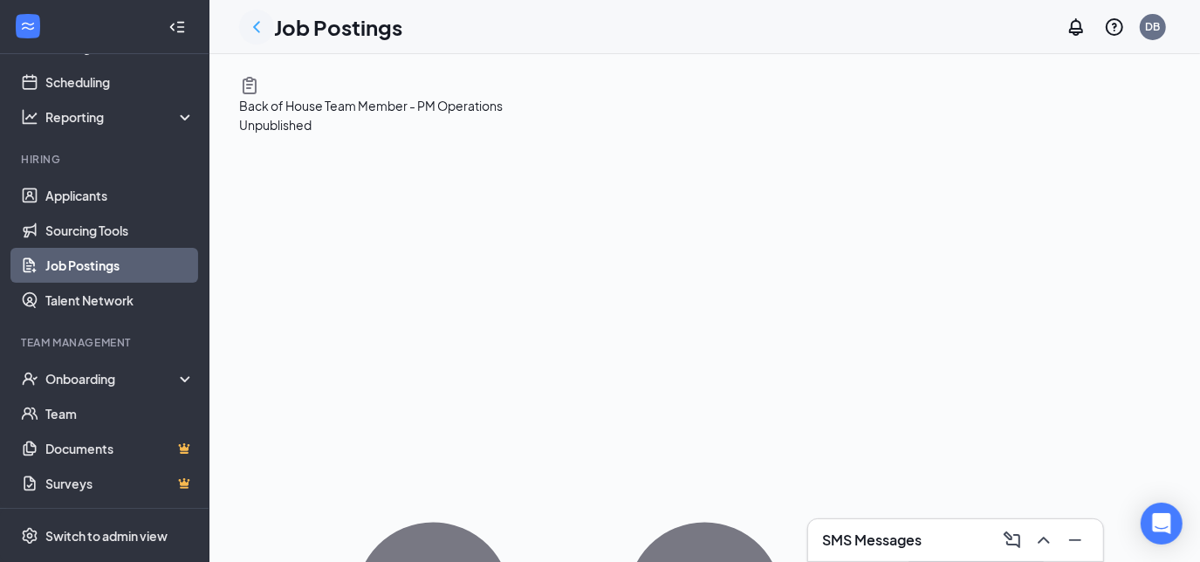
click at [256, 28] on icon "ChevronLeft" at bounding box center [256, 26] width 7 height 11
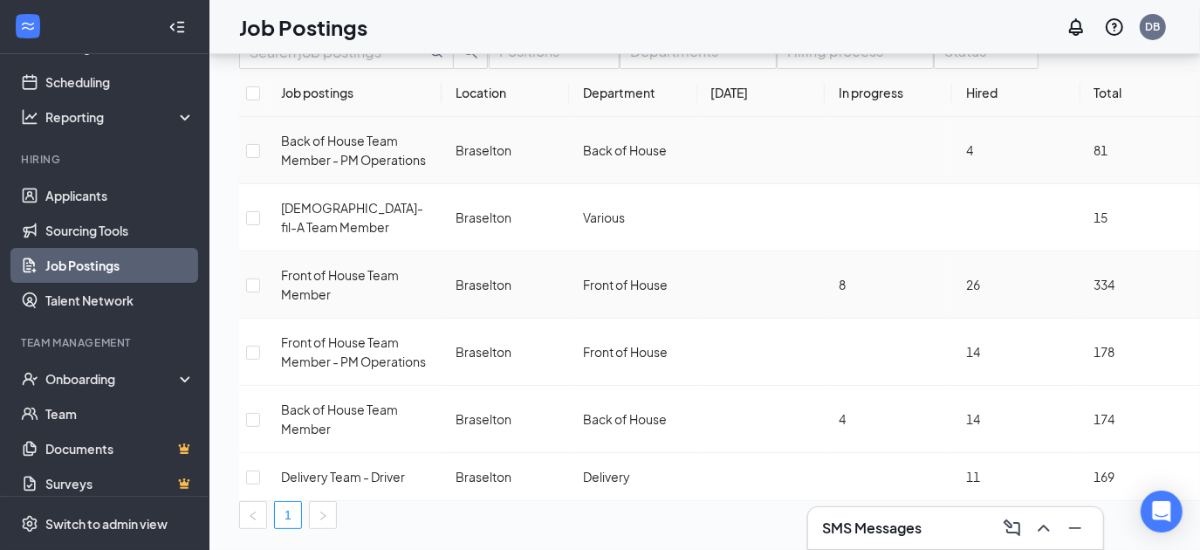
scroll to position [98, 10]
click at [338, 402] on span "Back of House Team Member" at bounding box center [339, 419] width 117 height 35
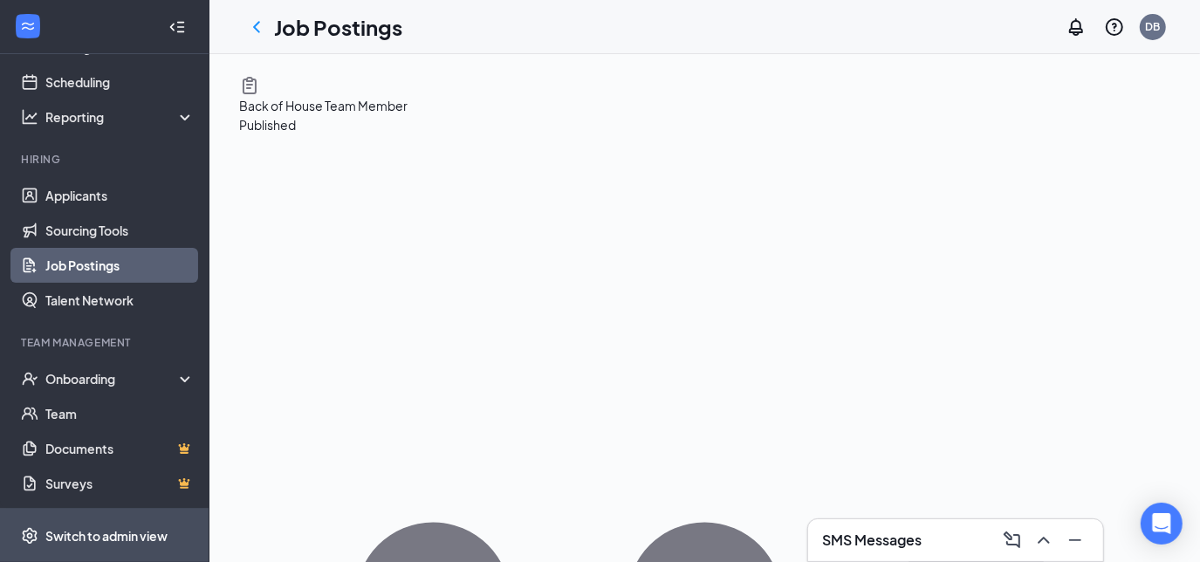
click at [75, 543] on div "Switch to admin view" at bounding box center [106, 535] width 122 height 17
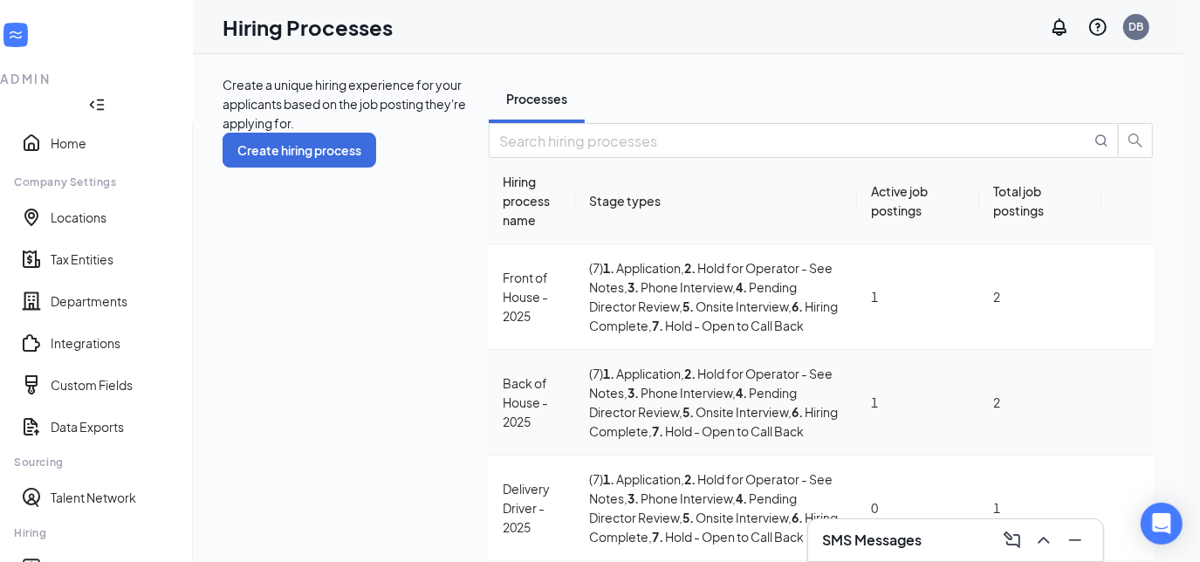
click at [1128, 402] on icon "Ellipses" at bounding box center [1128, 402] width 0 height 0
click at [973, 419] on span "Edit" at bounding box center [979, 414] width 23 height 16
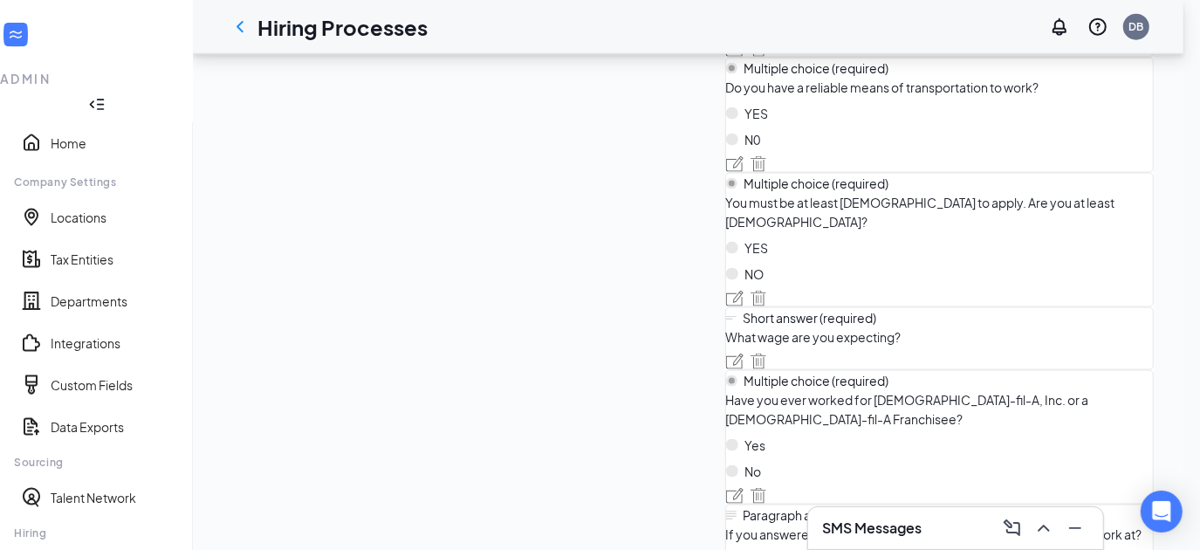
scroll to position [1605, 11]
click at [51, 134] on link "Home" at bounding box center [115, 142] width 128 height 17
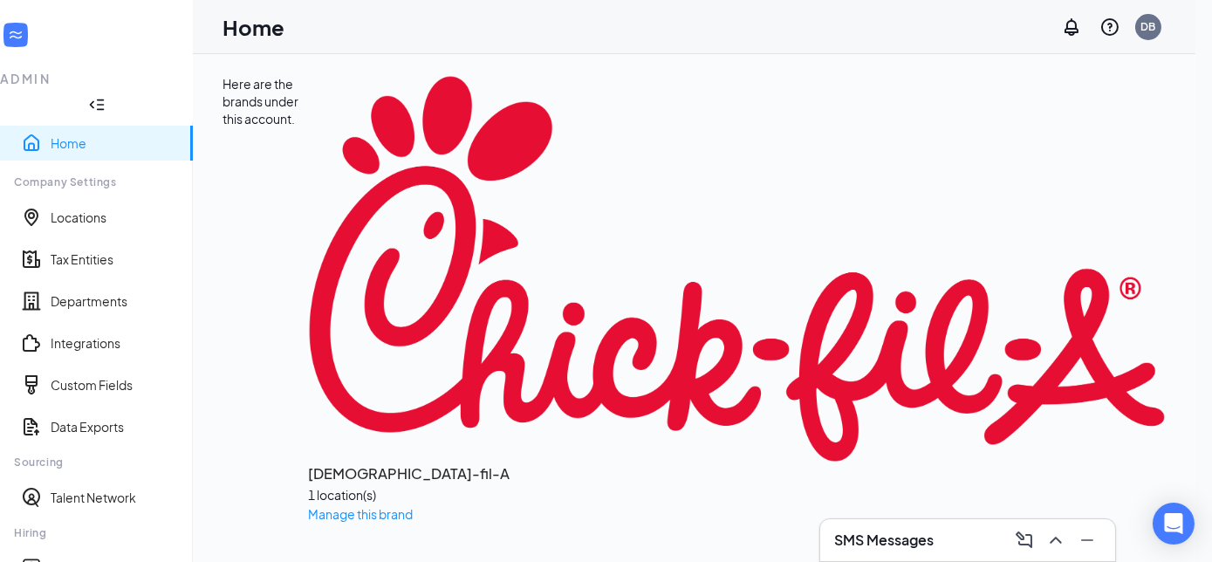
click at [58, 134] on link "Home" at bounding box center [115, 142] width 128 height 17
click at [62, 134] on link "Home" at bounding box center [115, 142] width 128 height 17
click at [308, 244] on div "[DEMOGRAPHIC_DATA]-fil-A 1 location(s) Manage this brand" at bounding box center [737, 299] width 858 height 449
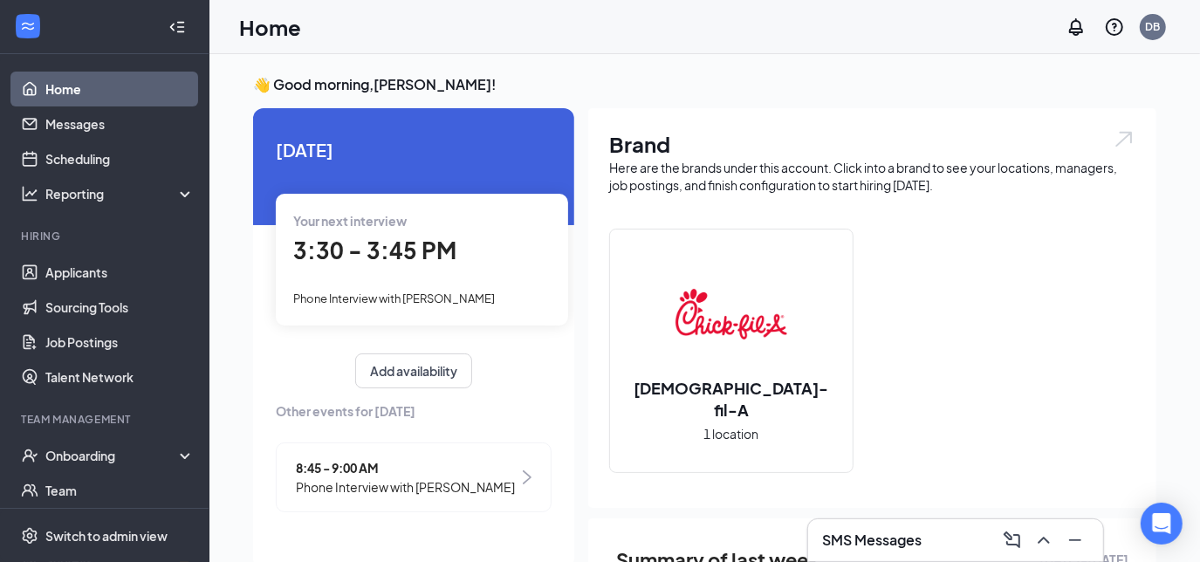
click at [55, 94] on link "Home" at bounding box center [119, 89] width 149 height 35
click at [359, 469] on span "8:45 - 9:00 AM" at bounding box center [405, 467] width 219 height 19
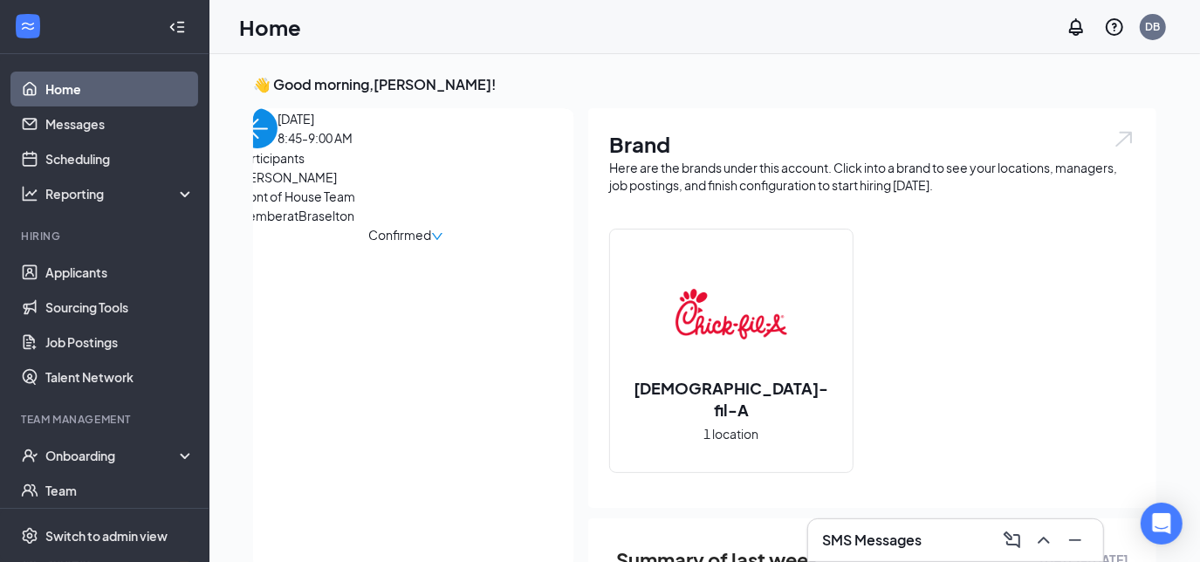
click at [58, 93] on link "Home" at bounding box center [119, 89] width 149 height 35
click at [77, 268] on link "Applicants" at bounding box center [119, 272] width 149 height 35
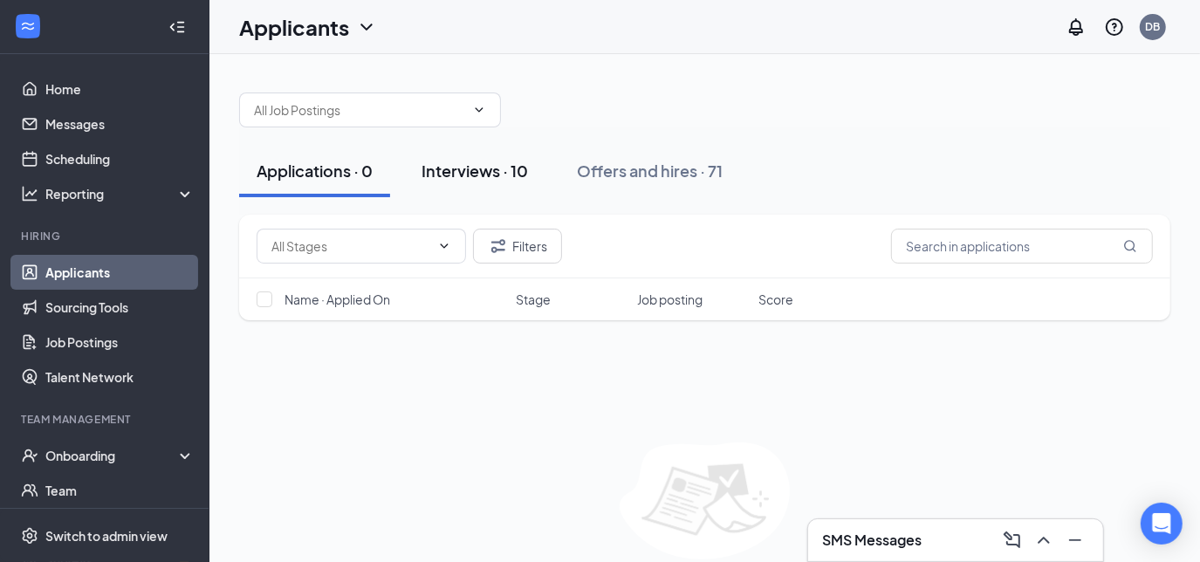
click at [484, 168] on div "Interviews · 10" at bounding box center [475, 171] width 106 height 22
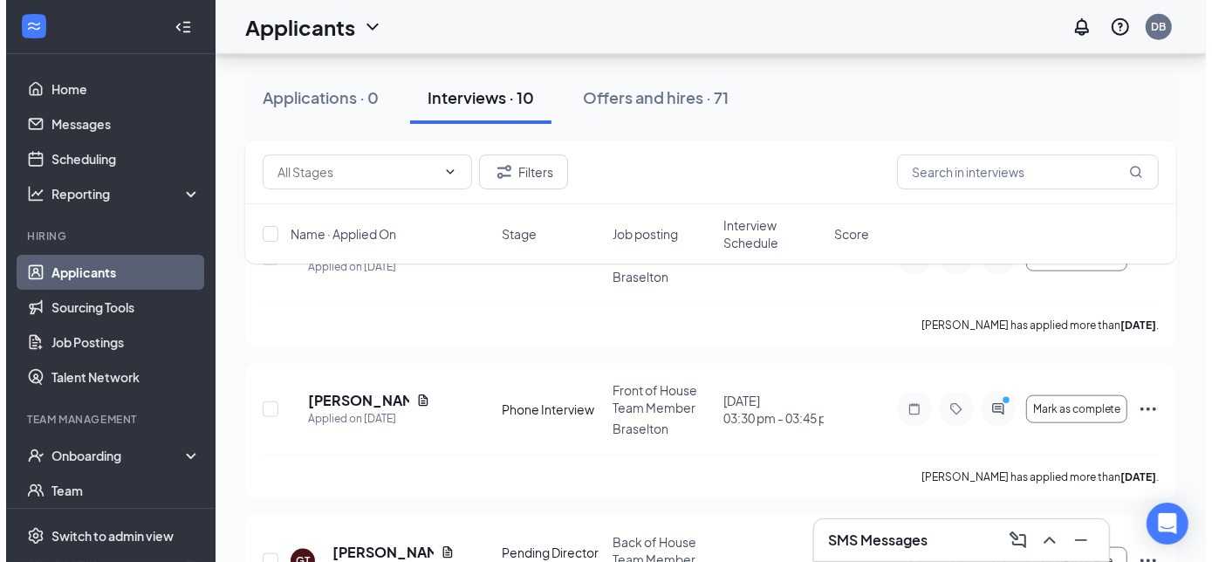
scroll to position [1210, 0]
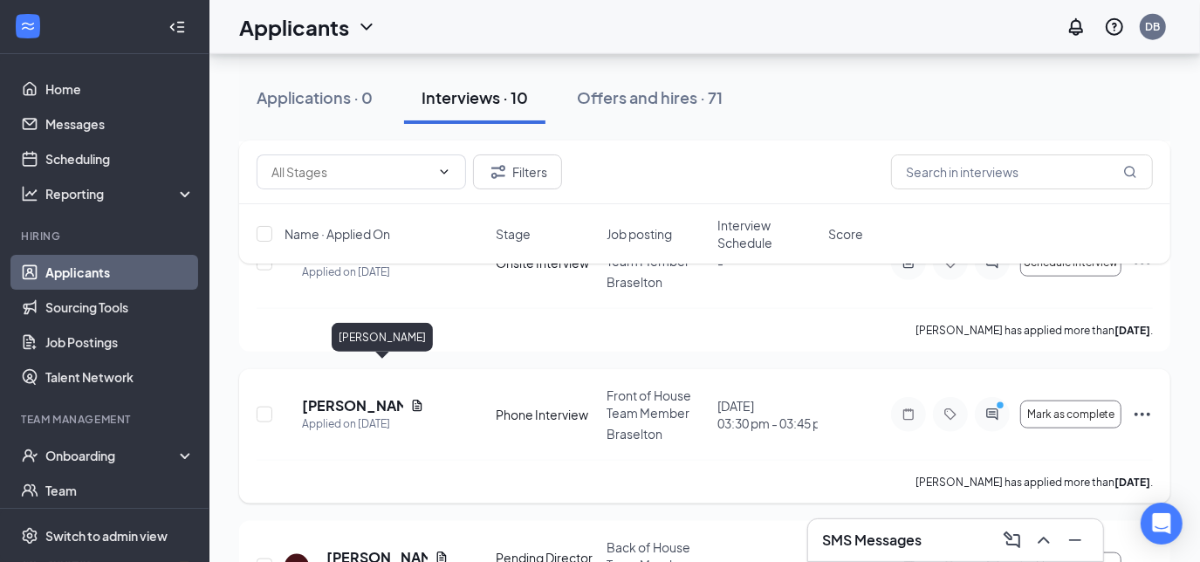
click at [386, 396] on h5 "[PERSON_NAME]" at bounding box center [352, 405] width 101 height 19
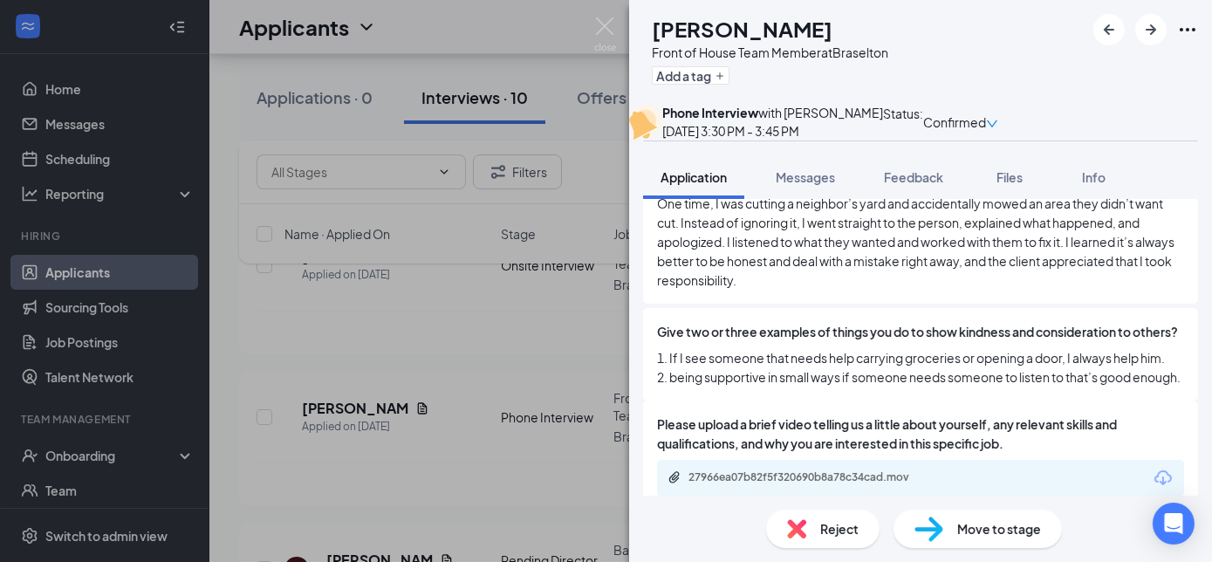
scroll to position [1762, 0]
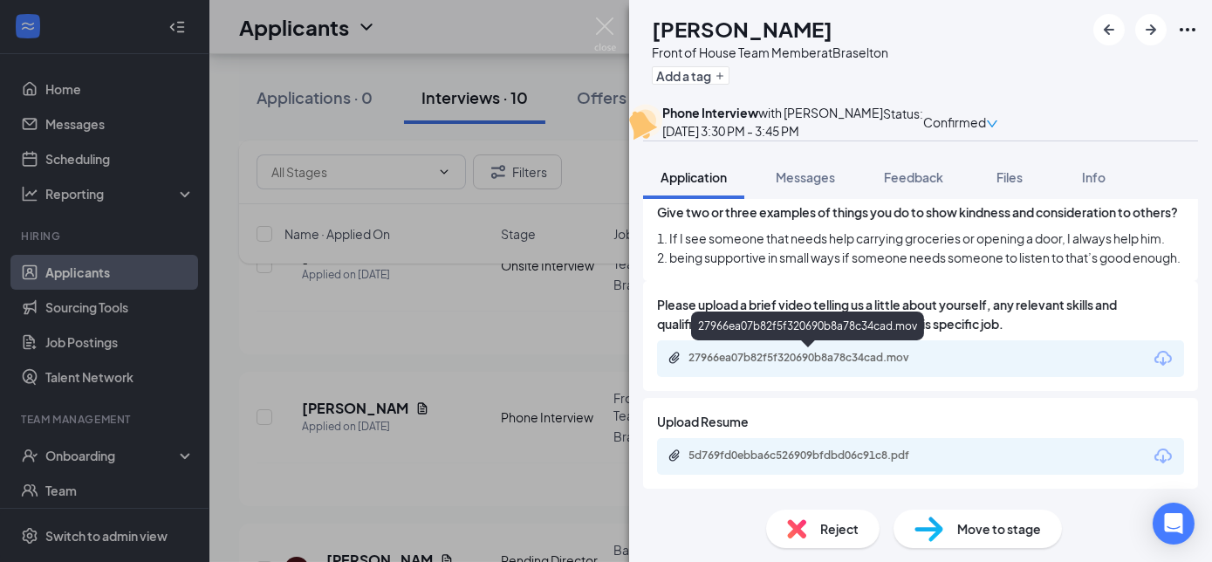
click at [878, 356] on div "27966ea07b82f5f320690b8a78c34cad.mov" at bounding box center [811, 358] width 244 height 14
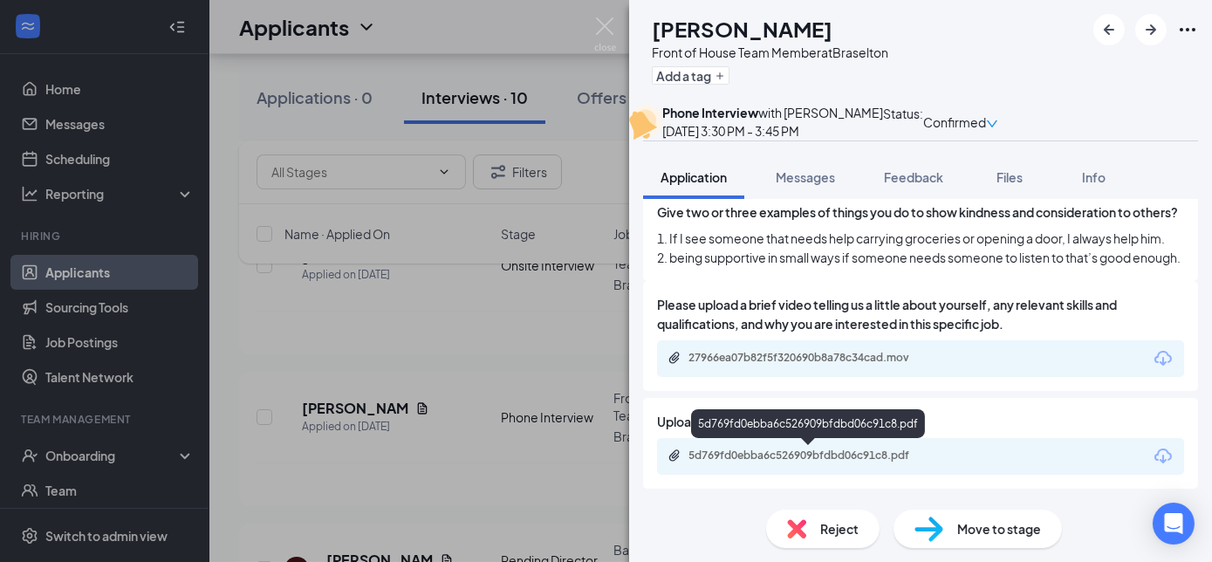
click at [829, 454] on div "5d769fd0ebba6c526909bfdbd06c91c8.pdf" at bounding box center [811, 456] width 244 height 14
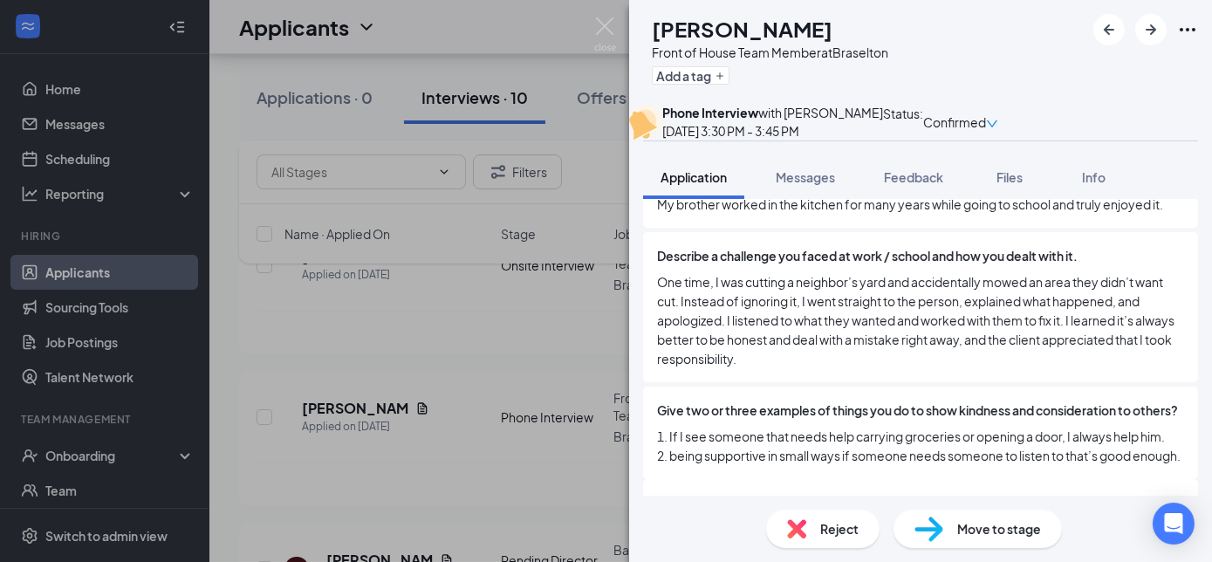
scroll to position [1532, 0]
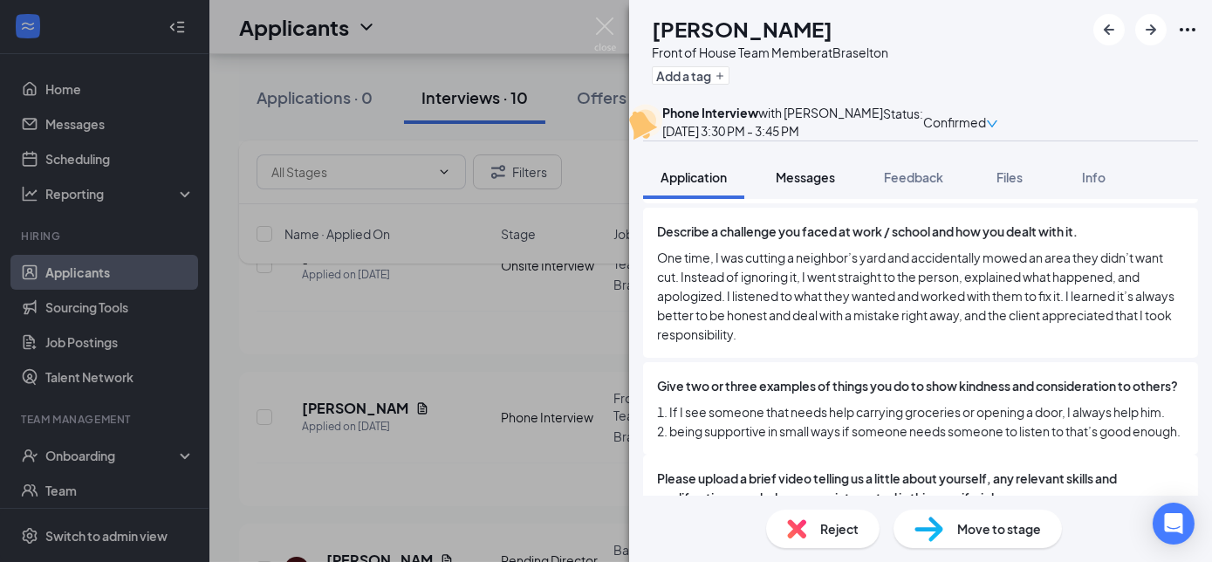
click at [817, 185] on span "Messages" at bounding box center [805, 177] width 59 height 16
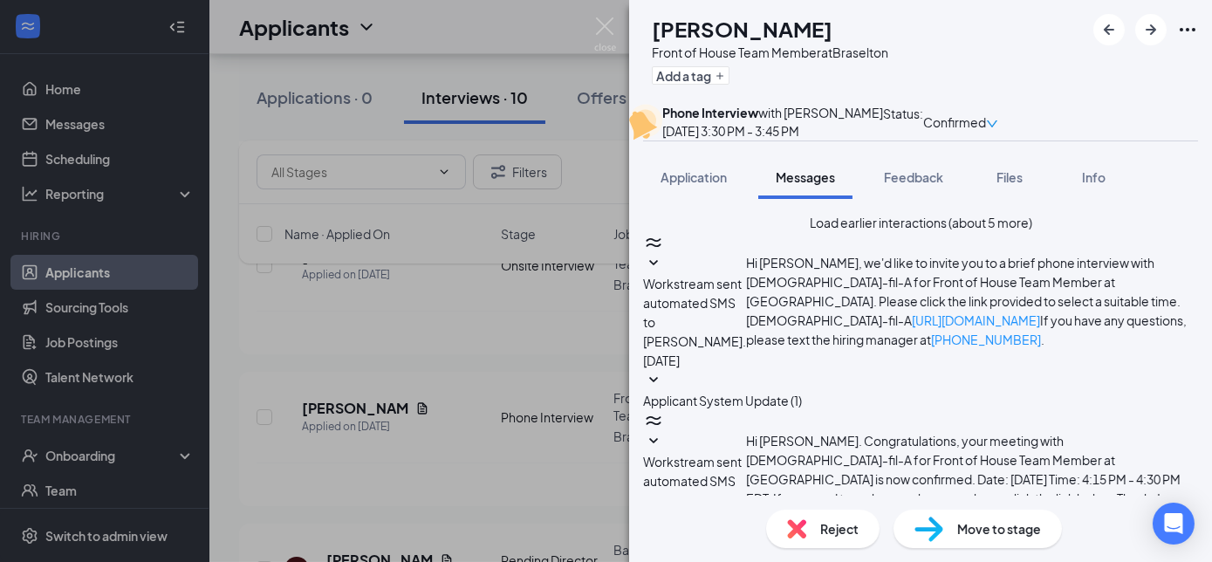
scroll to position [891, 0]
type textarea "[PERSON_NAME] - [DEMOGRAPHIC_DATA] ([DATE]) / [GEOGRAPHIC_DATA] HS / great pers…"
drag, startPoint x: 1150, startPoint y: 341, endPoint x: 666, endPoint y: 354, distance: 483.7
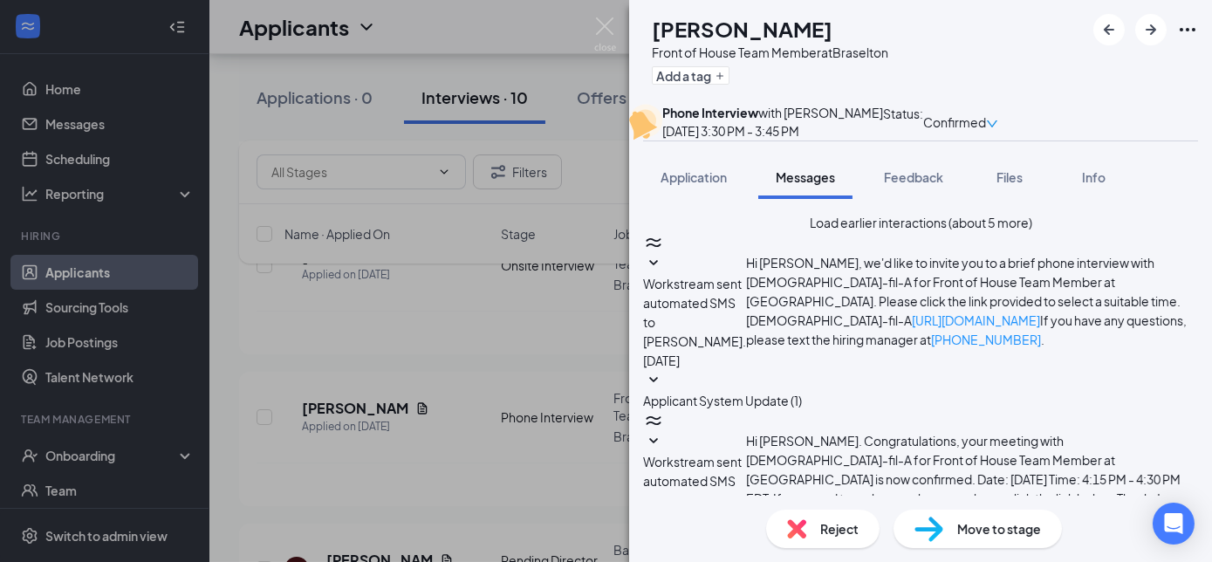
click at [931, 185] on span "Feedback" at bounding box center [913, 177] width 59 height 16
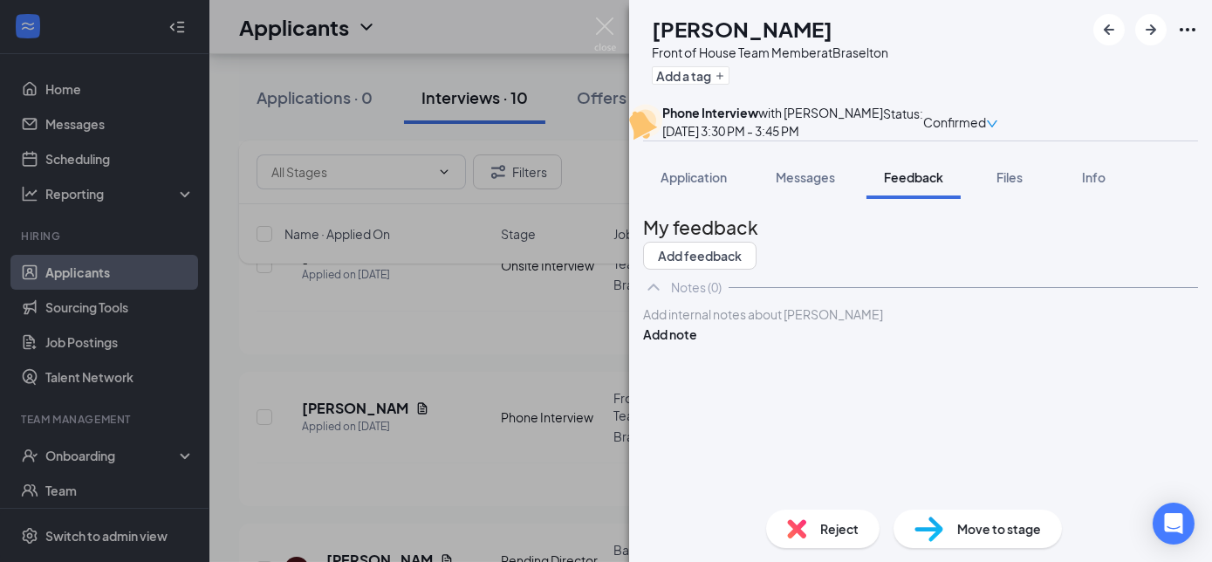
click at [743, 324] on div at bounding box center [920, 315] width 553 height 18
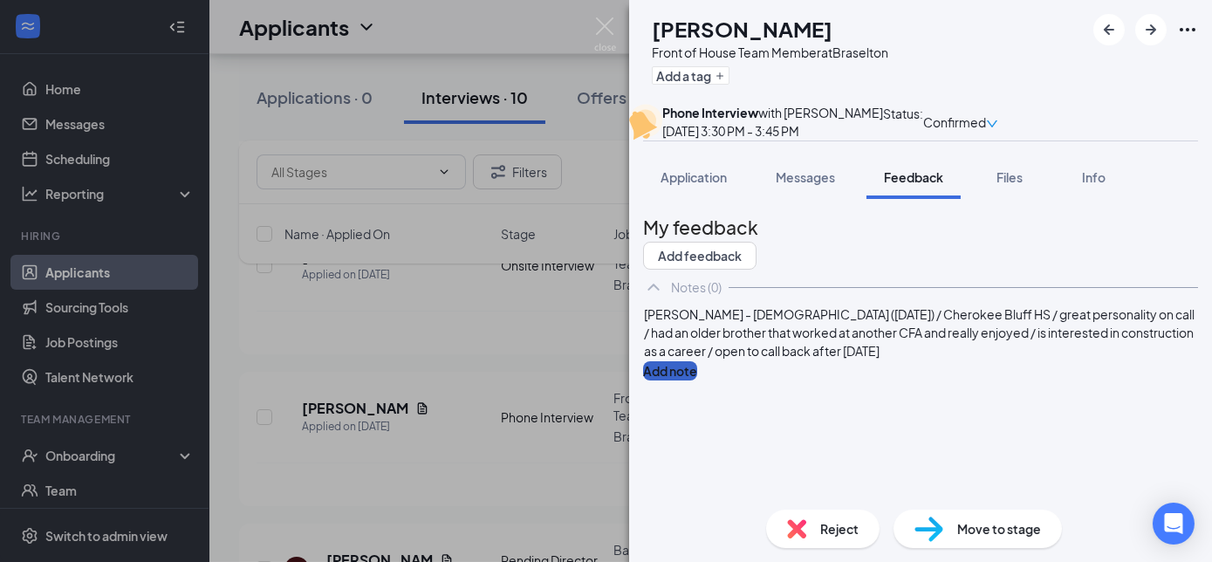
click at [697, 381] on button "Add note" at bounding box center [670, 370] width 54 height 19
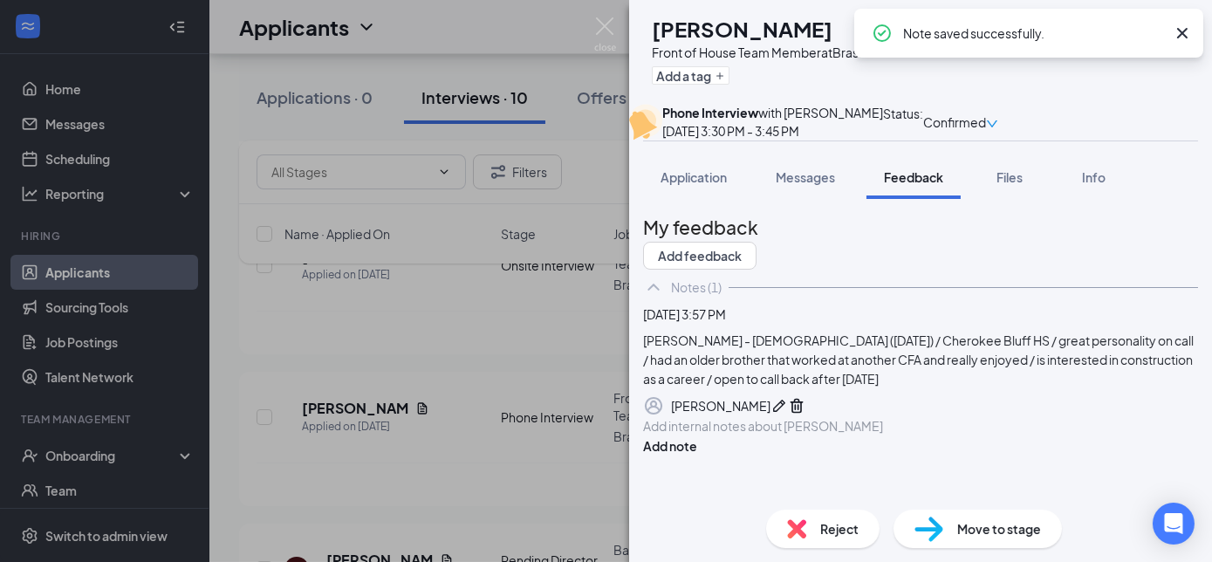
click at [521, 292] on div "NO [PERSON_NAME] Front of House Team Member at [GEOGRAPHIC_DATA] Add a tag Phon…" at bounding box center [606, 281] width 1212 height 562
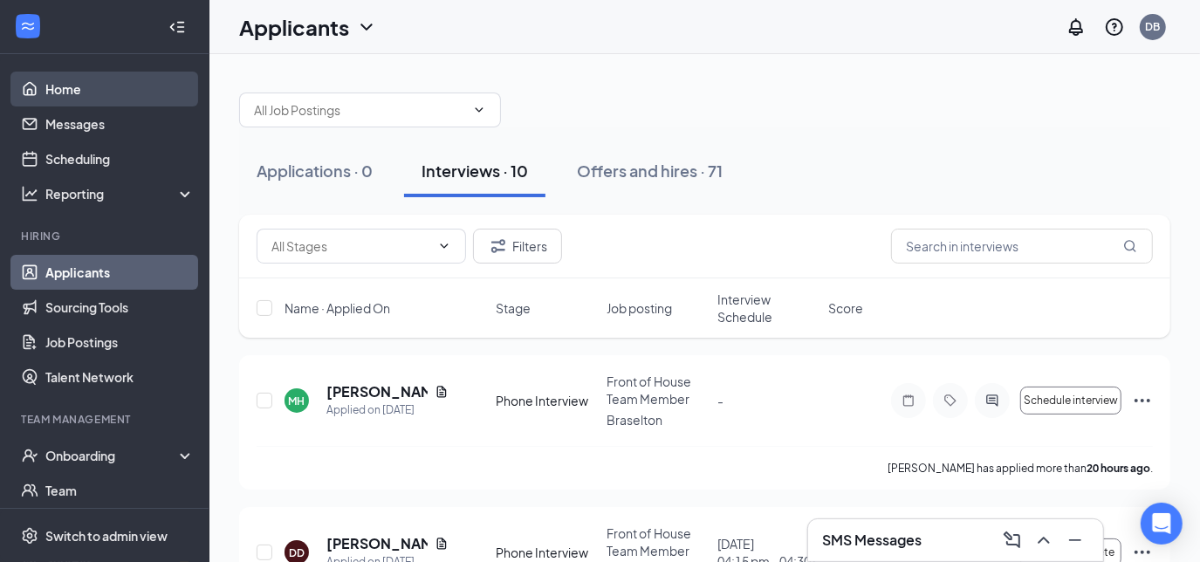
click at [81, 86] on link "Home" at bounding box center [119, 89] width 149 height 35
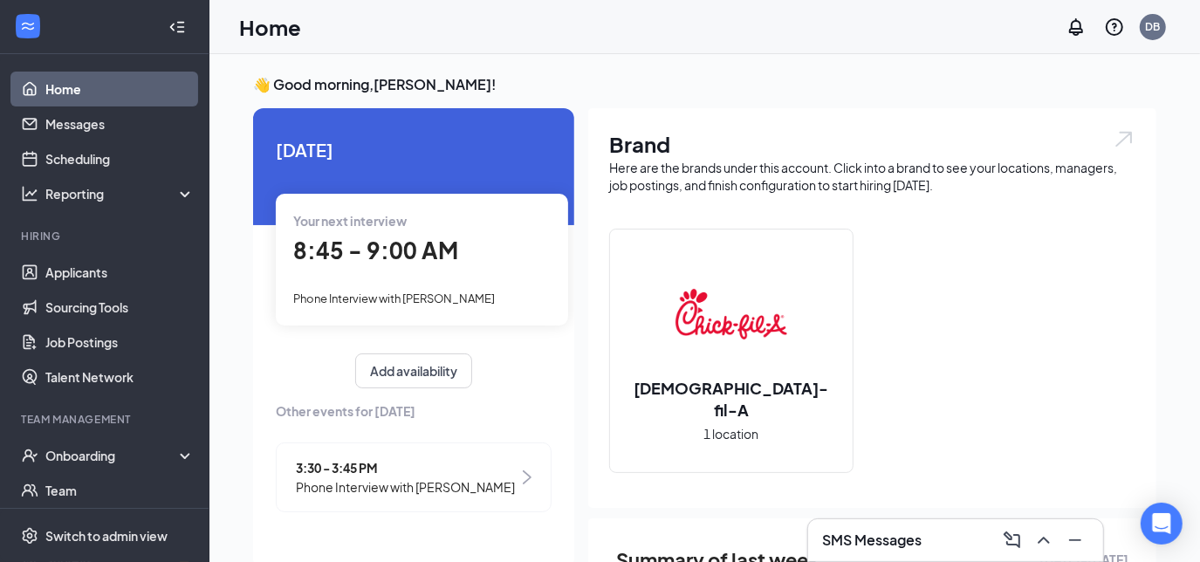
click at [940, 538] on div "SMS Messages" at bounding box center [955, 540] width 267 height 28
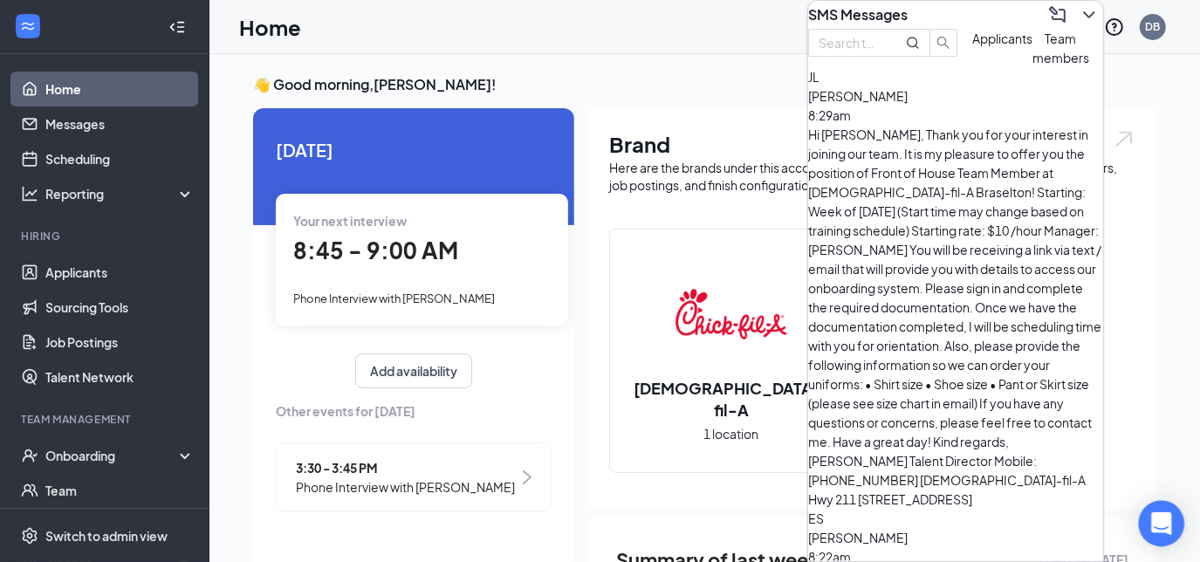
click at [1160, 523] on icon "Open Intercom Messenger" at bounding box center [1161, 523] width 20 height 23
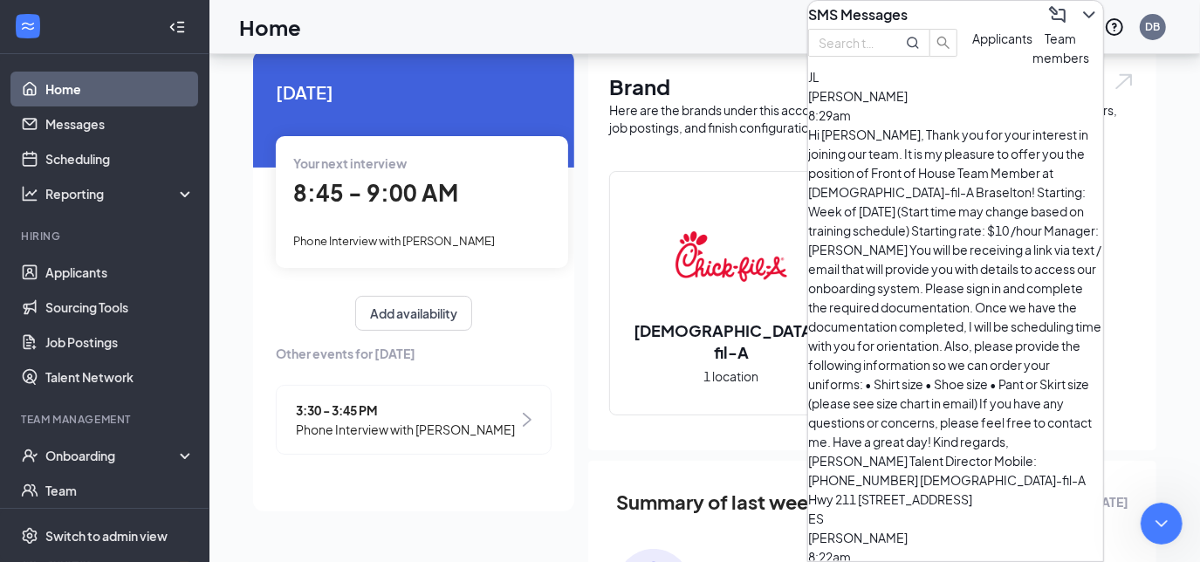
scroll to position [58, 0]
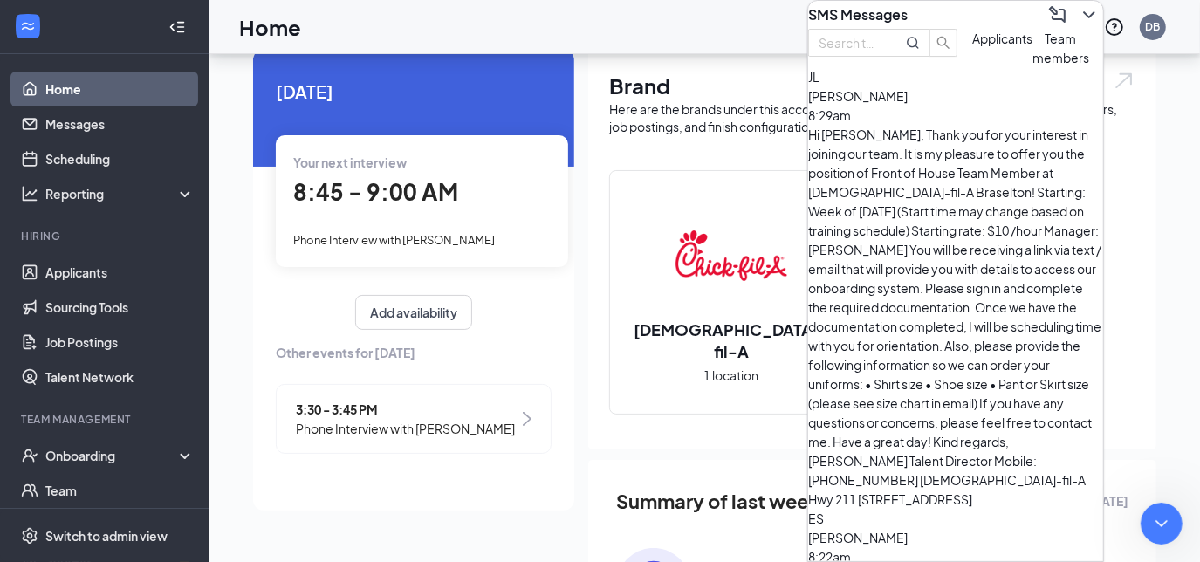
type textarea "Hi DJ, I have the information but we are not ready just yet to turn on hiring f…"
paste textarea "1. Business entity name [DEMOGRAPHIC_DATA]-fil-A Braselton Hwy 53 2. Full addre…"
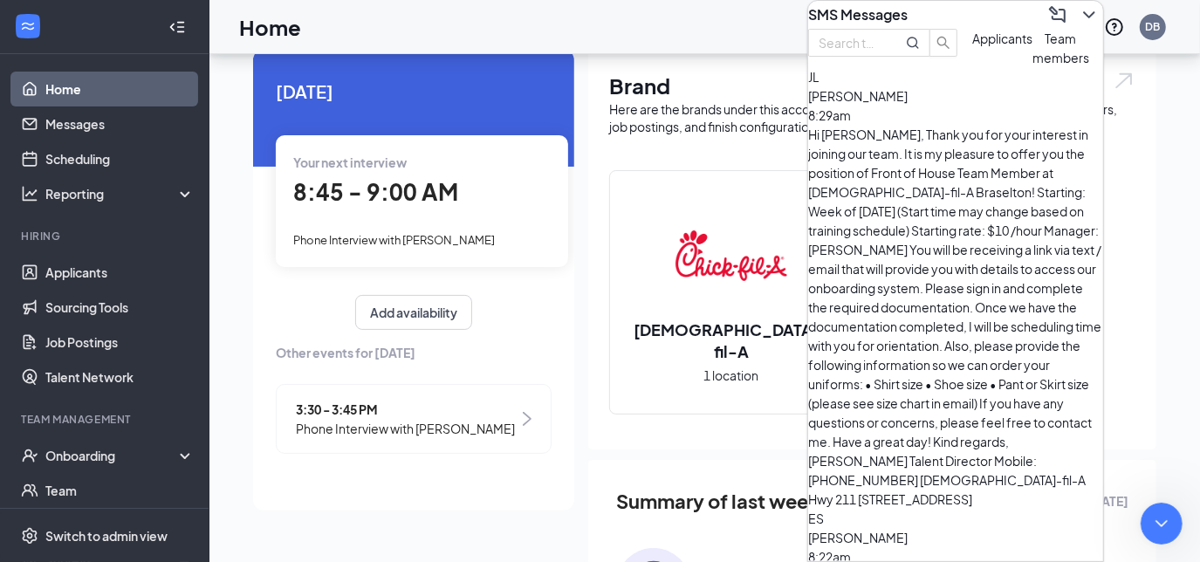
scroll to position [10, 0]
type textarea "Here is the information you requested.... 1. Business entity name [DEMOGRAPHIC_…"
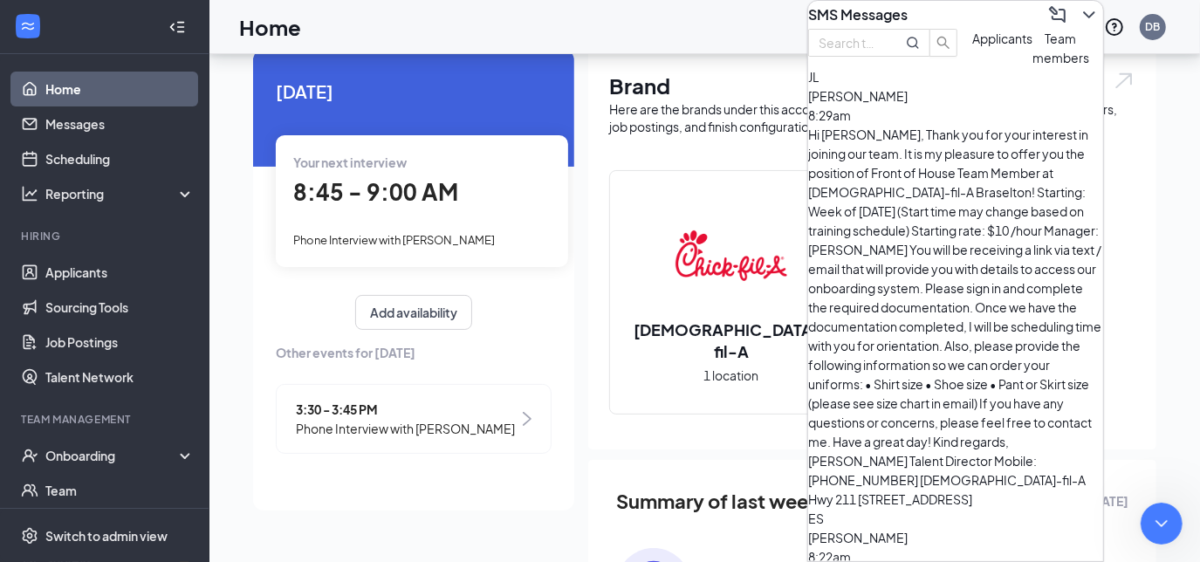
scroll to position [2998, 0]
click at [444, 498] on div "[DATE] Your next interview 8:45 - 9:00 AM Phone Interview with [PERSON_NAME] Ad…" at bounding box center [413, 280] width 321 height 461
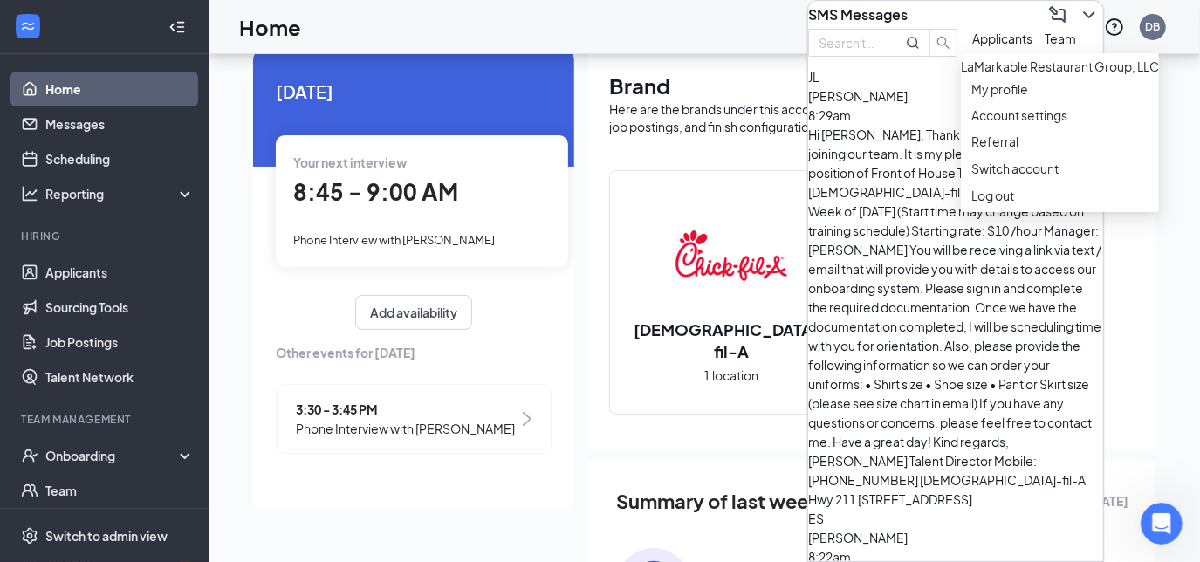
scroll to position [3032, 0]
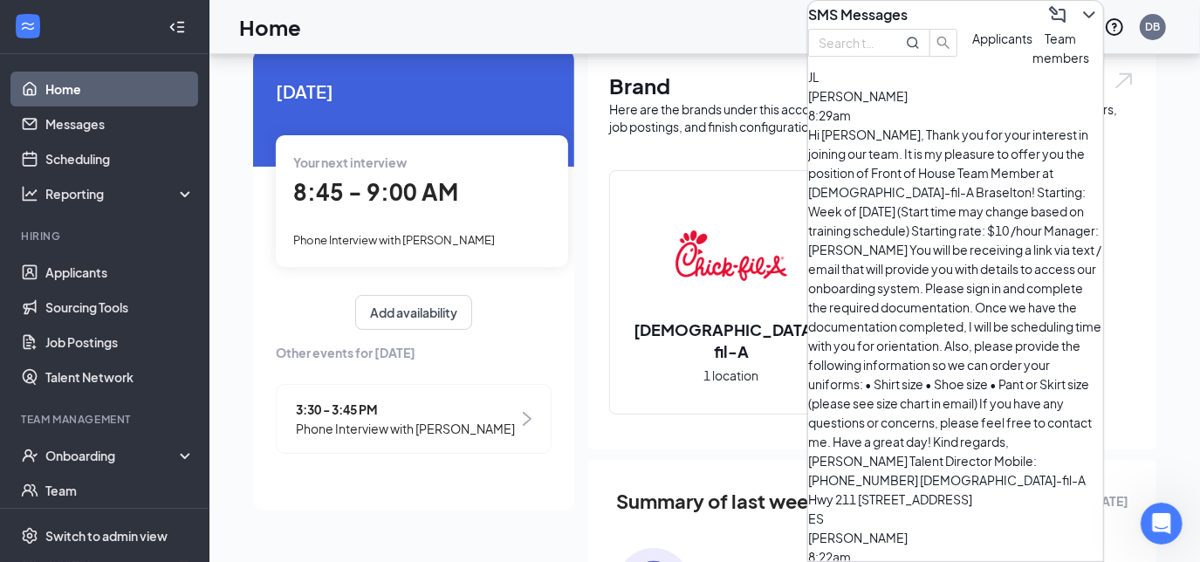
click at [1079, 16] on icon "ChevronDown" at bounding box center [1089, 14] width 21 height 21
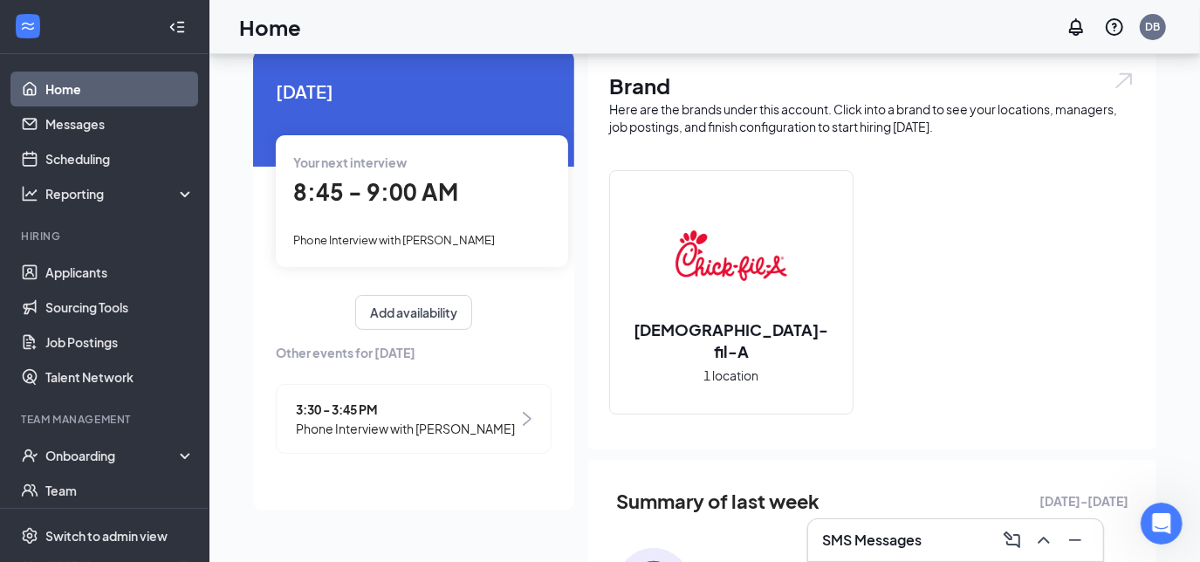
click at [52, 85] on link "Home" at bounding box center [119, 89] width 149 height 35
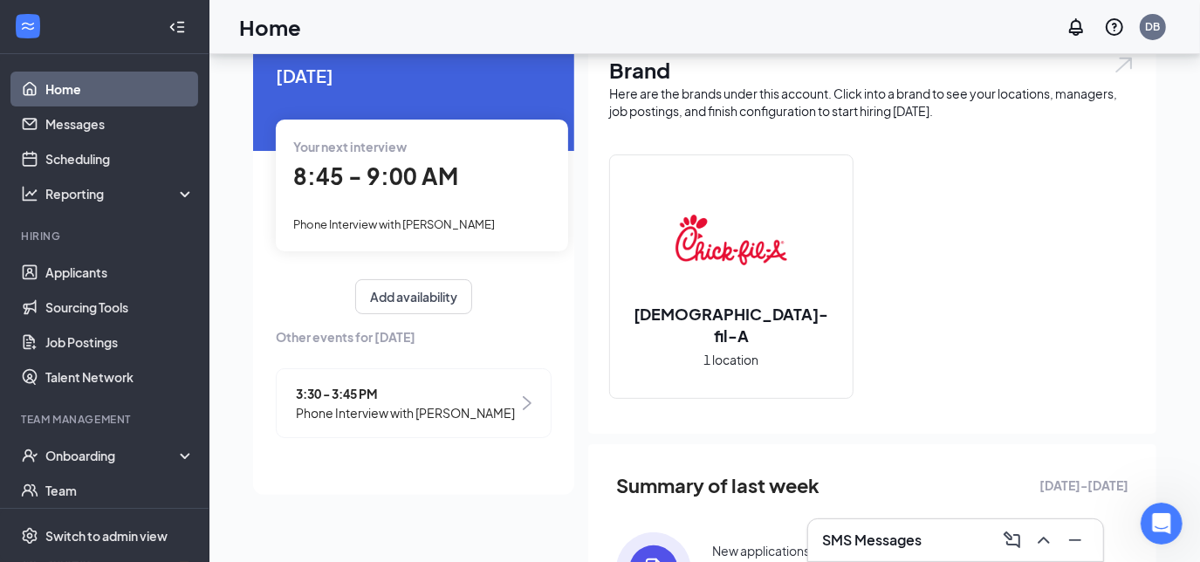
scroll to position [0, 0]
